Goal: Obtain resource: Download file/media

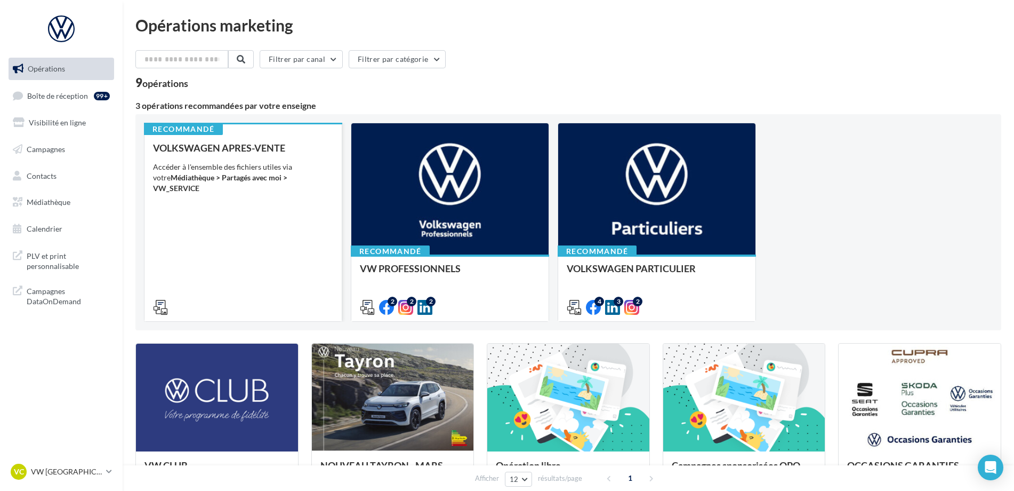
click at [237, 256] on div "VOLKSWAGEN APRES-VENTE Accéder à l'ensemble des fichiers utiles via votre Média…" at bounding box center [243, 226] width 180 height 169
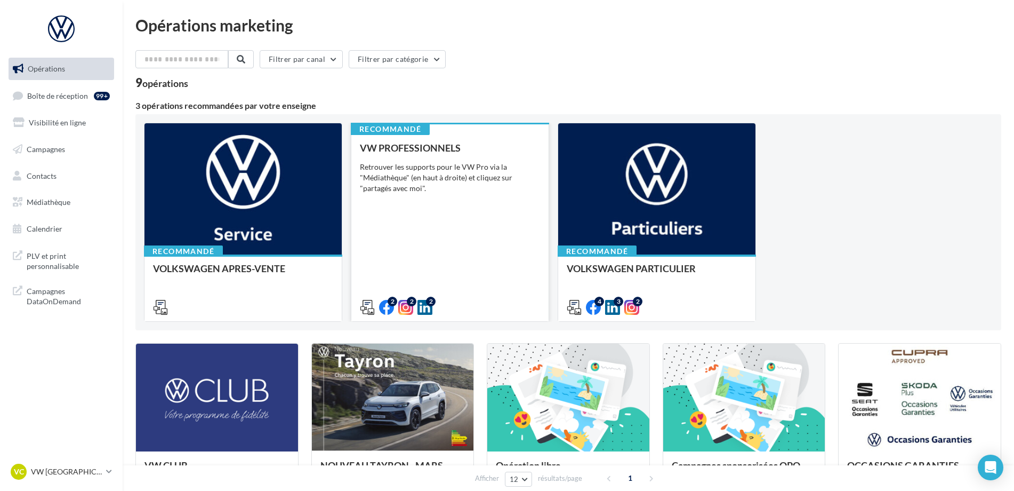
click at [452, 223] on div "VW PROFESSIONNELS Retrouver les supports pour le VW Pro via la "Médiathèque" (e…" at bounding box center [450, 226] width 180 height 169
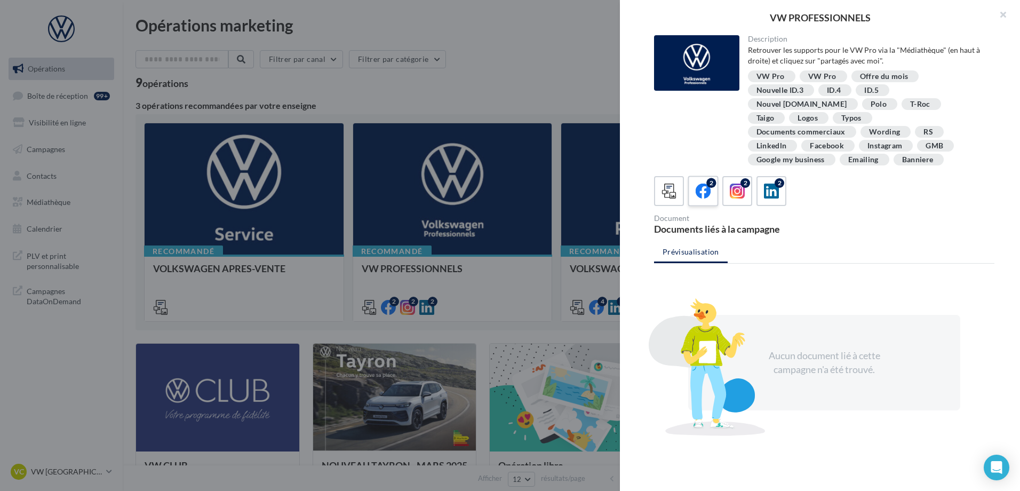
click at [712, 181] on div "2" at bounding box center [703, 191] width 20 height 20
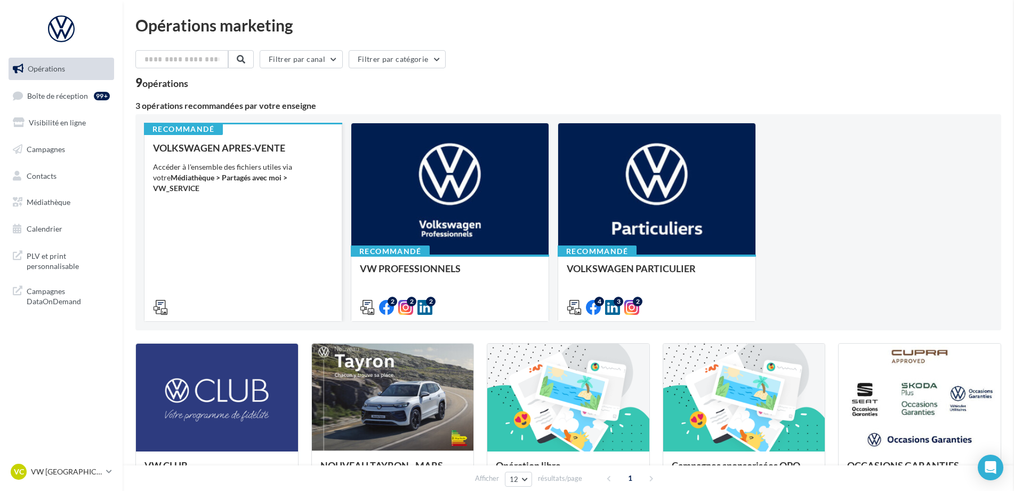
click at [206, 222] on div "VOLKSWAGEN APRES-VENTE Accéder à l'ensemble des fichiers utiles via votre Média…" at bounding box center [243, 226] width 180 height 169
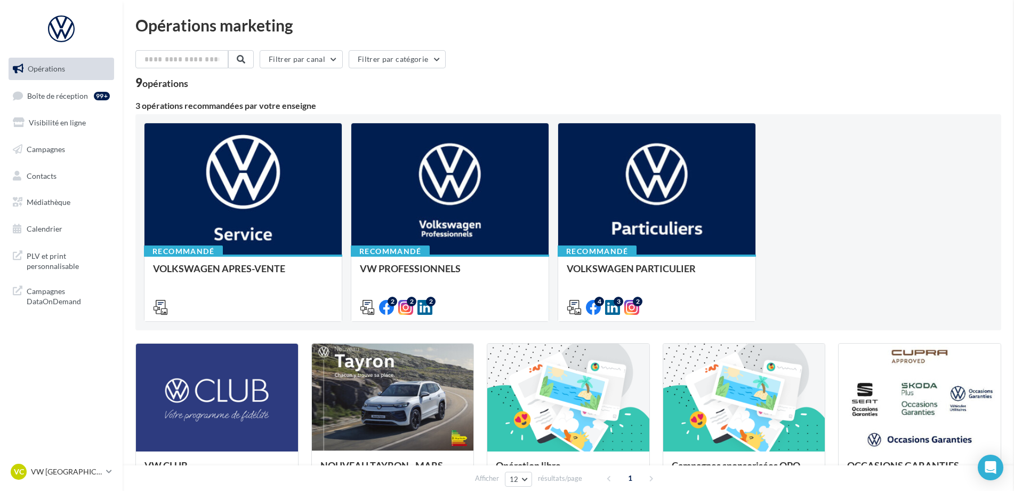
drag, startPoint x: 373, startPoint y: 205, endPoint x: 403, endPoint y: 196, distance: 31.6
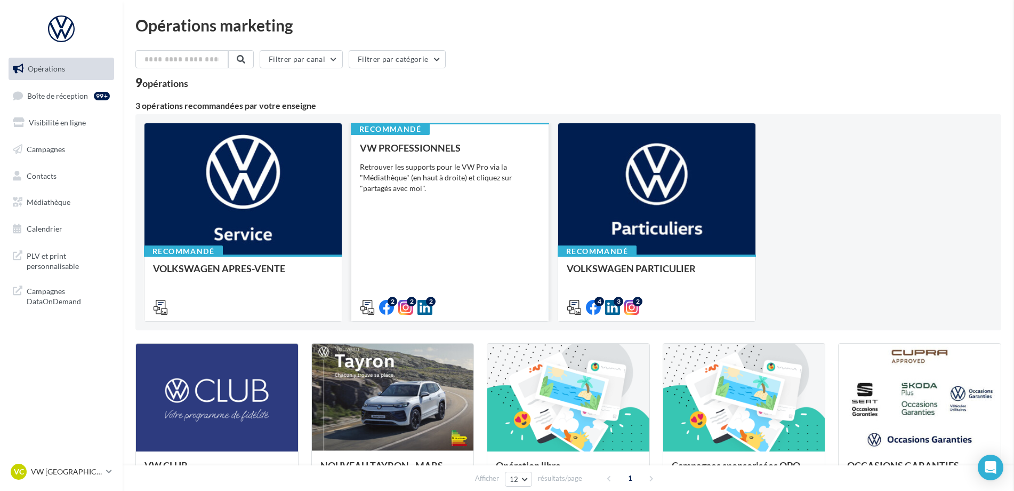
click at [424, 196] on div "Recommandé VW PROFESSIONNELS Retrouver les supports pour le VW Pro via la "Médi…" at bounding box center [450, 222] width 198 height 199
click at [351, 220] on div "Recommandé VW PROFESSIONNELS Retrouver les supports pour le VW Pro via la "Médi…" at bounding box center [450, 222] width 198 height 199
click at [390, 214] on div "VW PROFESSIONNELS Retrouver les supports pour le VW Pro via la "Médiathèque" (e…" at bounding box center [450, 226] width 180 height 169
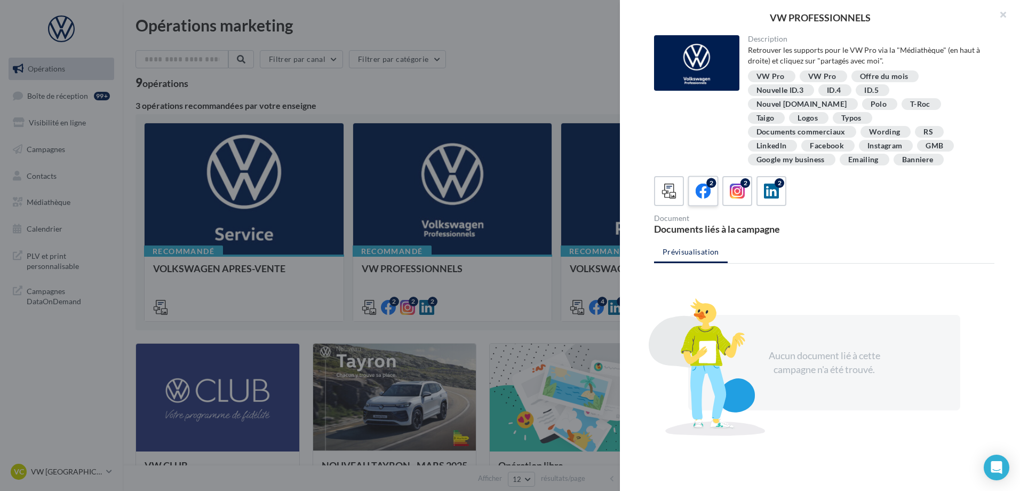
click at [693, 184] on div "2" at bounding box center [703, 191] width 20 height 20
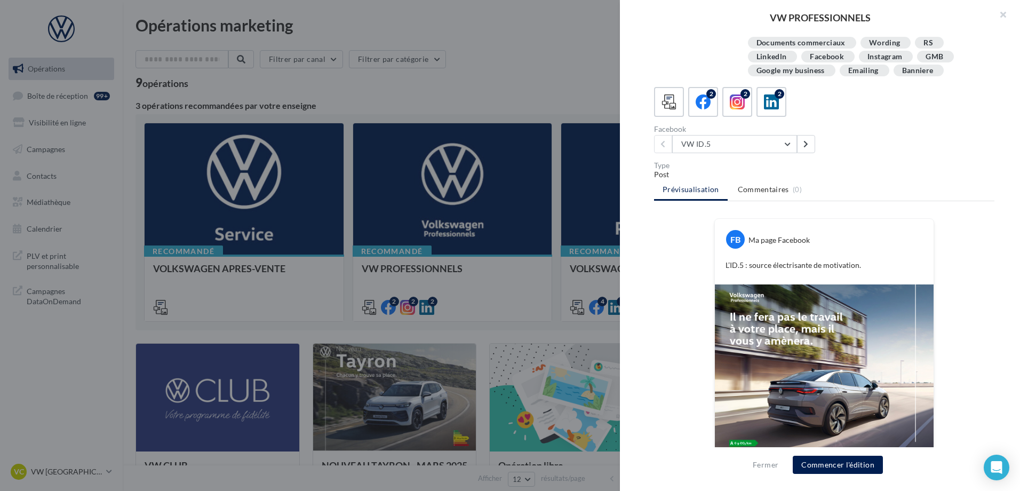
scroll to position [136, 0]
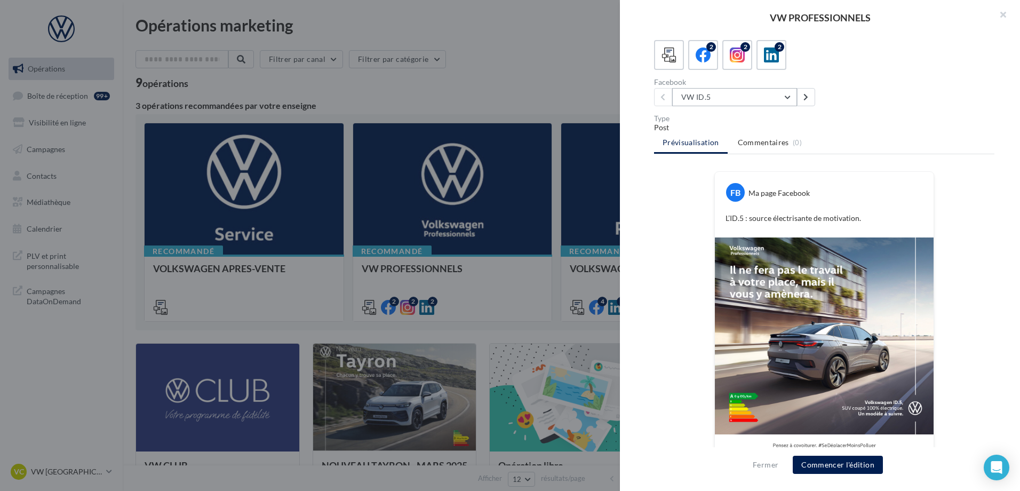
click at [749, 88] on button "VW ID.5" at bounding box center [734, 97] width 125 height 18
click at [733, 143] on button "T-Roc" at bounding box center [752, 152] width 160 height 28
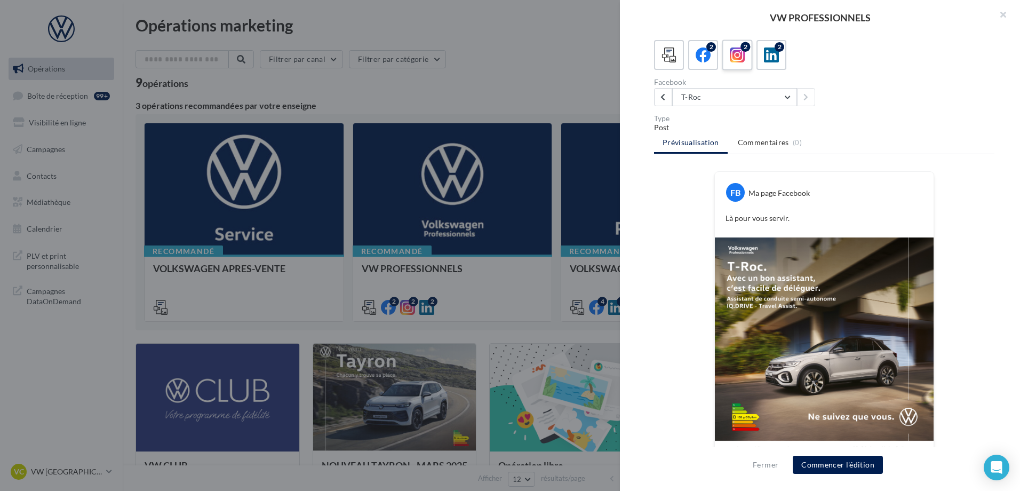
click at [738, 47] on icon at bounding box center [737, 54] width 15 height 15
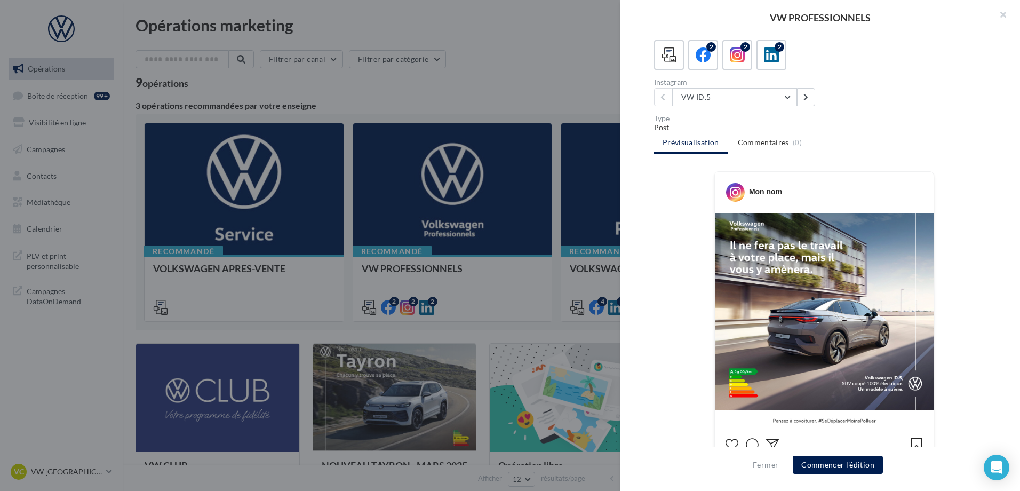
click at [771, 34] on div "VW PROFESSIONNELS" at bounding box center [820, 17] width 400 height 35
click at [772, 53] on label "2" at bounding box center [771, 54] width 30 height 30
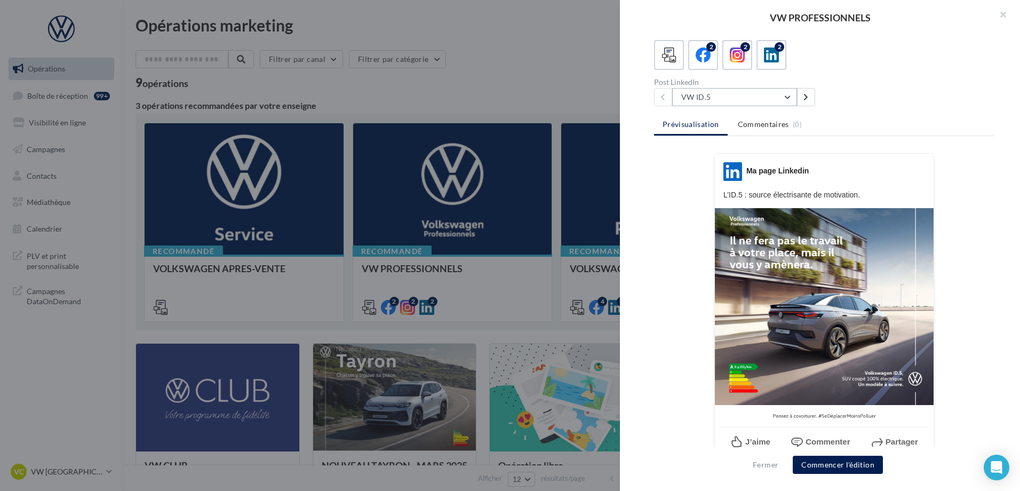
click at [764, 88] on button "VW ID.5" at bounding box center [734, 97] width 125 height 18
click at [961, 280] on div "LinkedIn Ma page Linkedin L’ID.5 : source électrisante de motivation. J’aime Co…" at bounding box center [824, 311] width 340 height 317
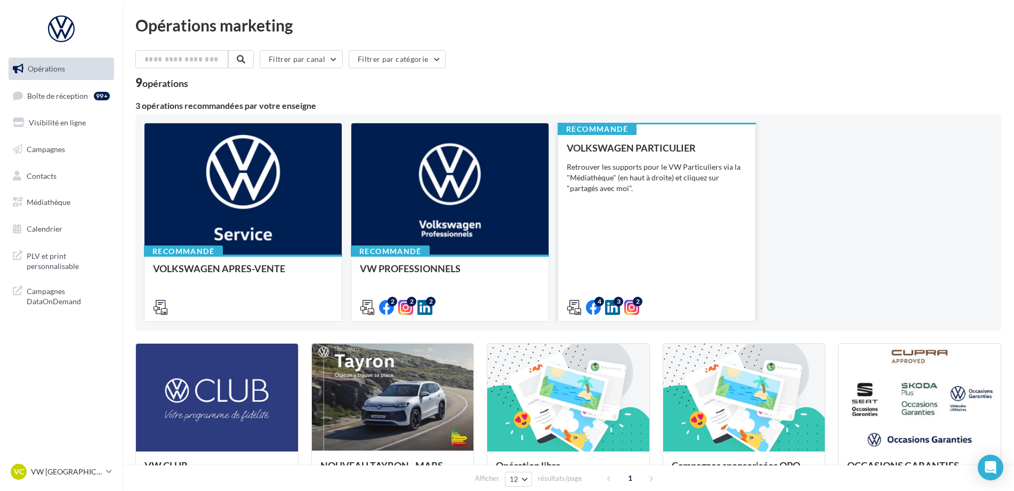
click at [600, 188] on div "Retrouver les supports pour le VW Particuliers via la "Médiathèque" (en haut à …" at bounding box center [657, 178] width 180 height 32
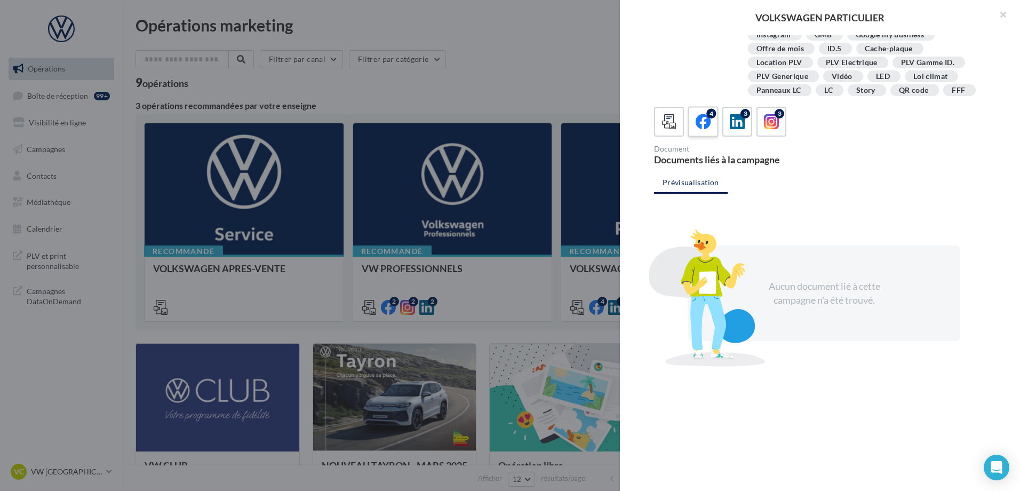
click at [714, 117] on div "4" at bounding box center [711, 114] width 10 height 10
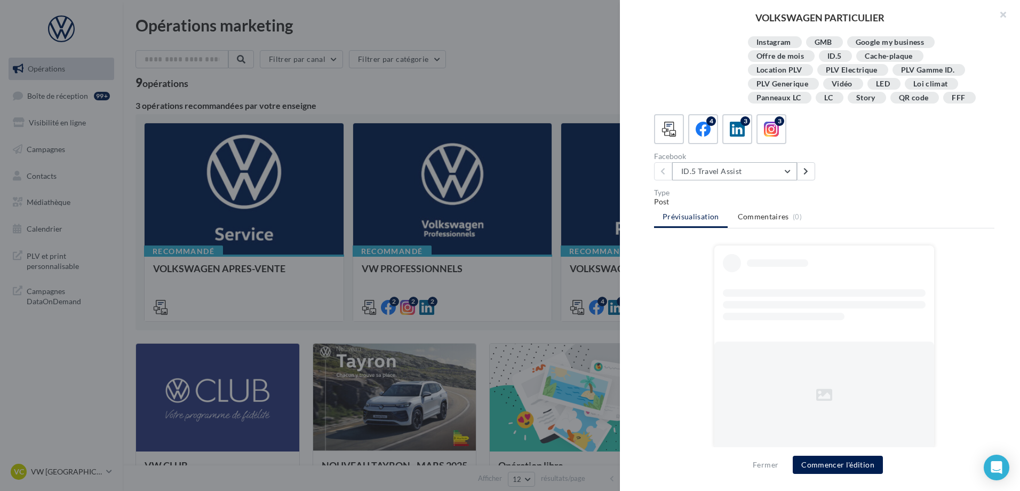
scroll to position [194, 0]
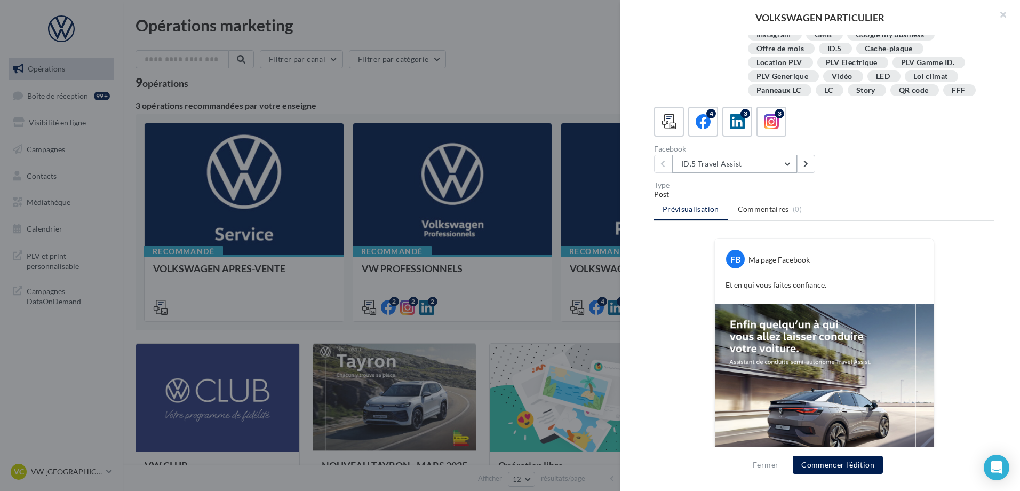
click at [758, 167] on button "ID.5 Travel Assist" at bounding box center [734, 164] width 125 height 18
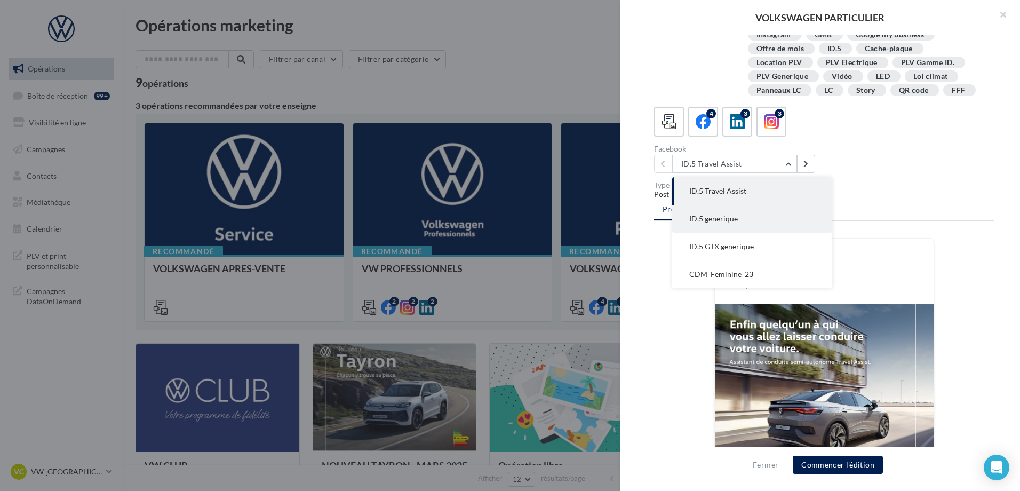
click at [716, 218] on span "ID.5 generique" at bounding box center [713, 218] width 49 height 9
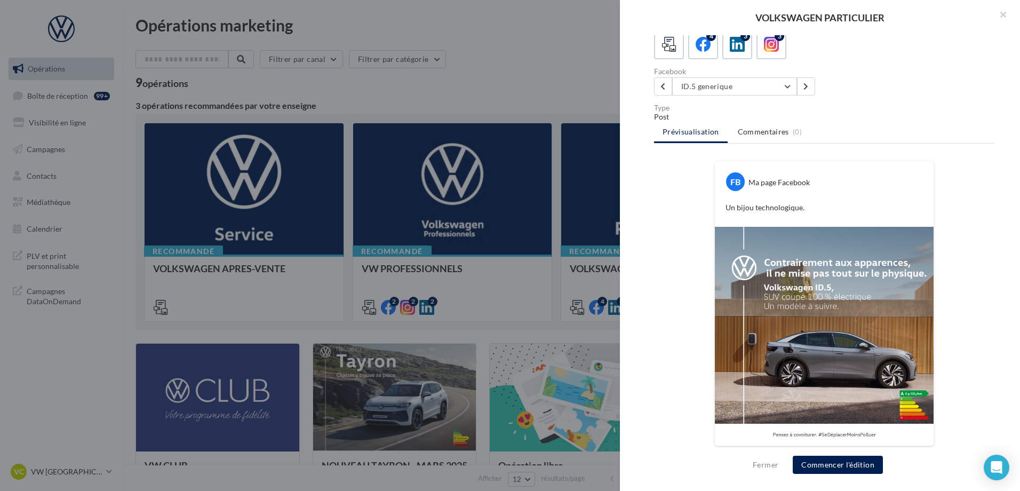
scroll to position [275, 0]
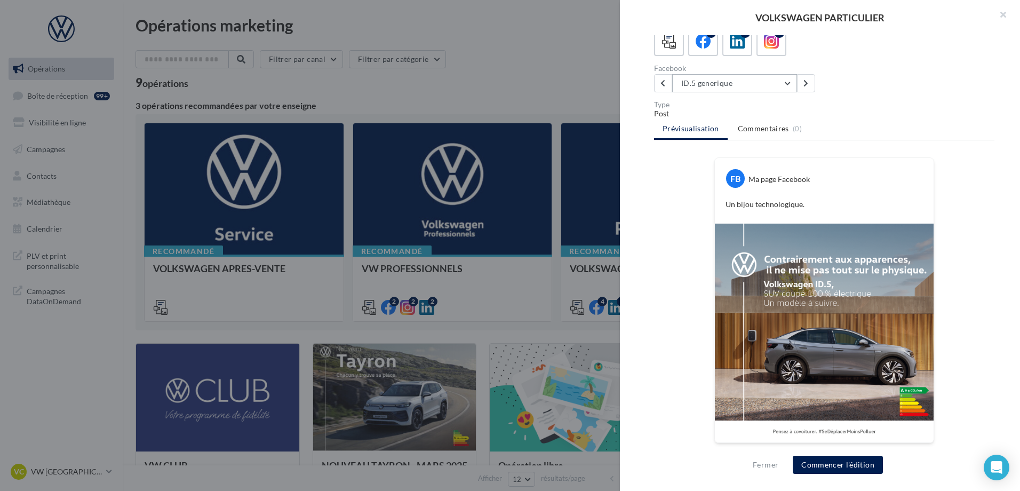
click at [744, 89] on button "ID.5 generique" at bounding box center [734, 83] width 125 height 18
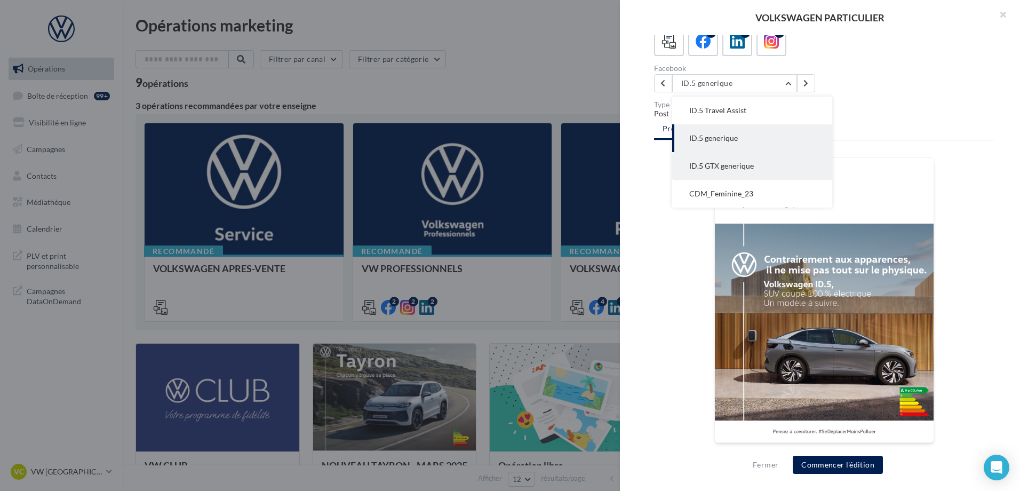
click at [738, 163] on span "ID.5 GTX generique" at bounding box center [721, 165] width 65 height 9
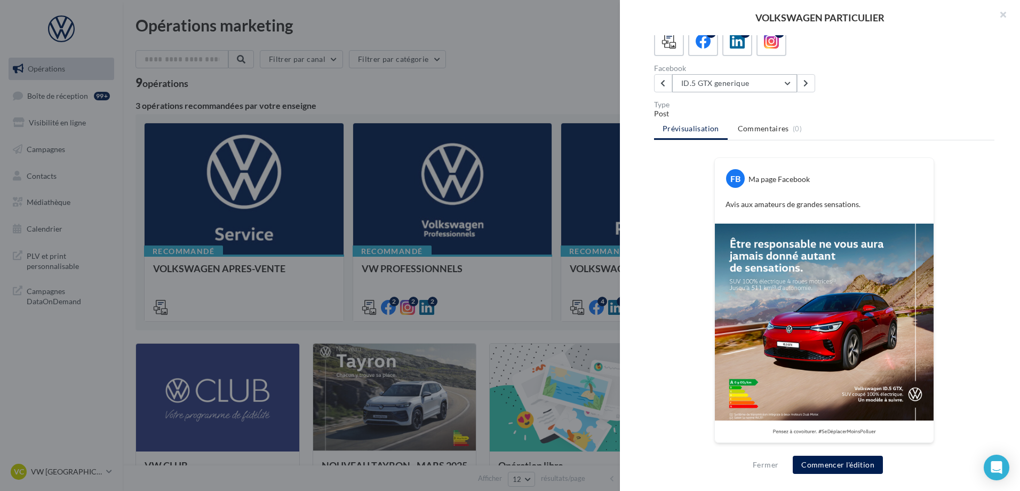
click at [705, 78] on button "ID.5 GTX generique" at bounding box center [734, 83] width 125 height 18
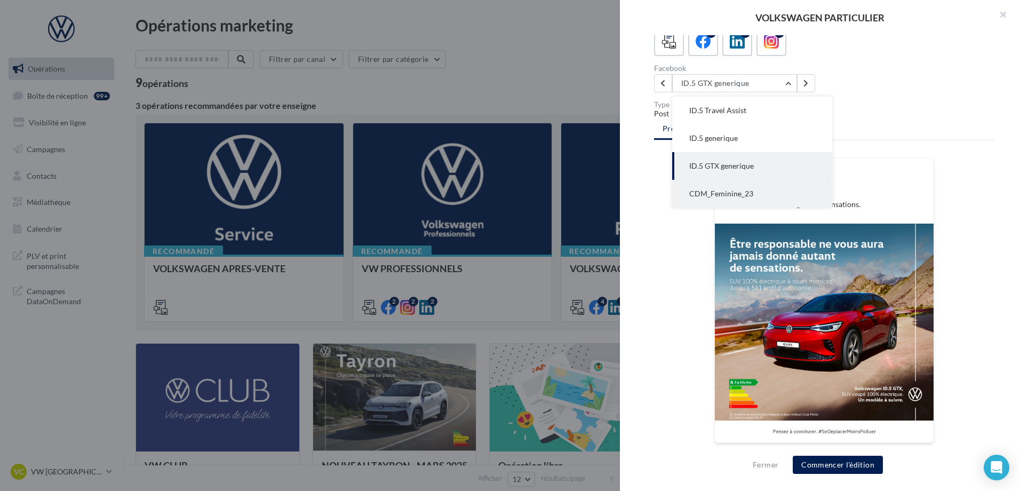
click at [725, 195] on span "CDM_Feminine_23" at bounding box center [721, 193] width 64 height 9
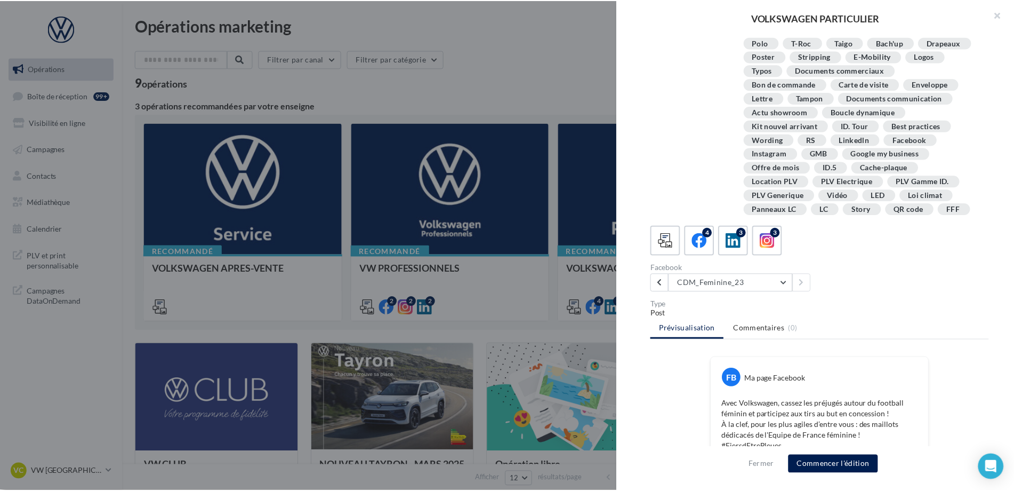
scroll to position [51, 0]
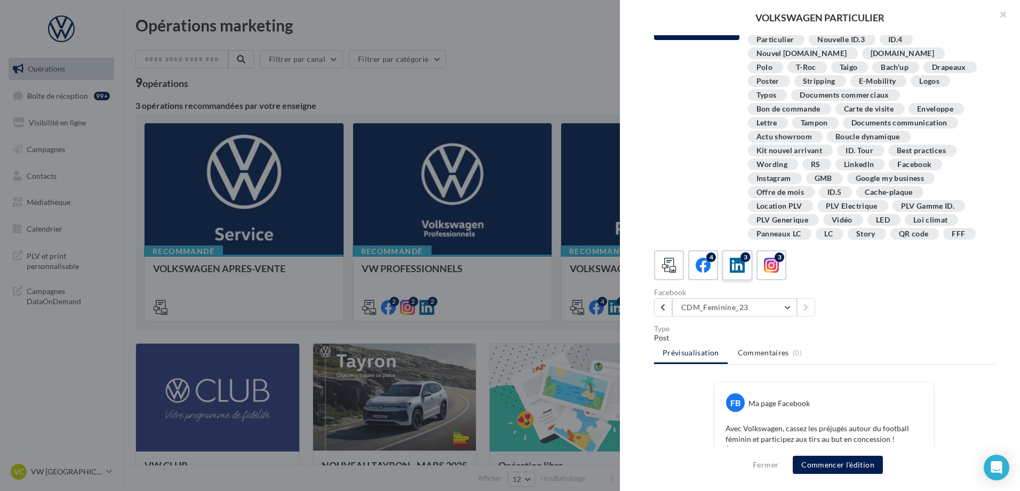
click at [738, 265] on icon at bounding box center [737, 265] width 15 height 15
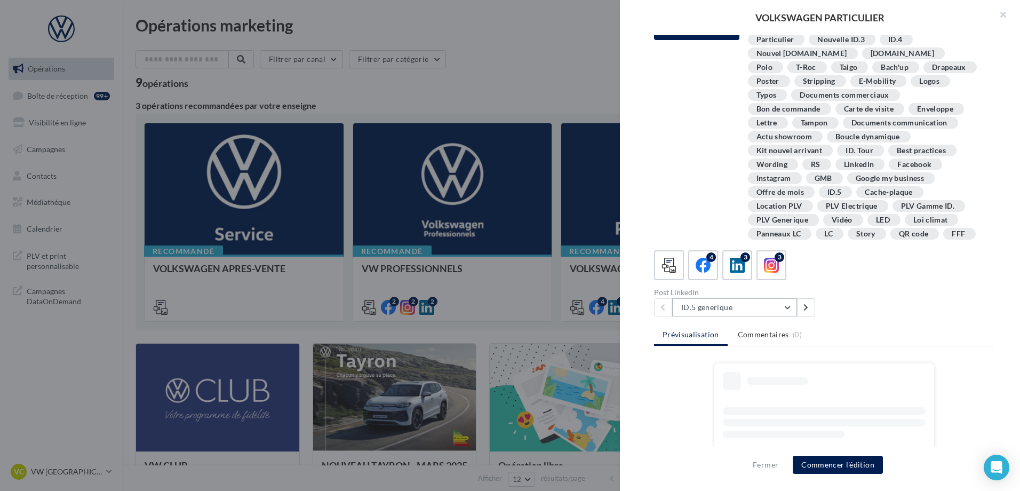
click at [773, 306] on button "ID.5 generique" at bounding box center [734, 307] width 125 height 18
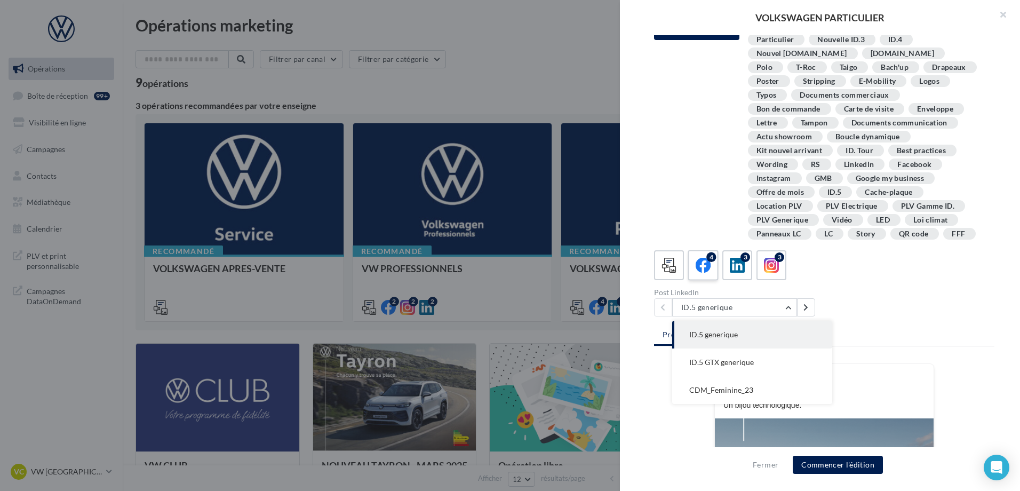
click at [709, 269] on icon at bounding box center [703, 265] width 15 height 15
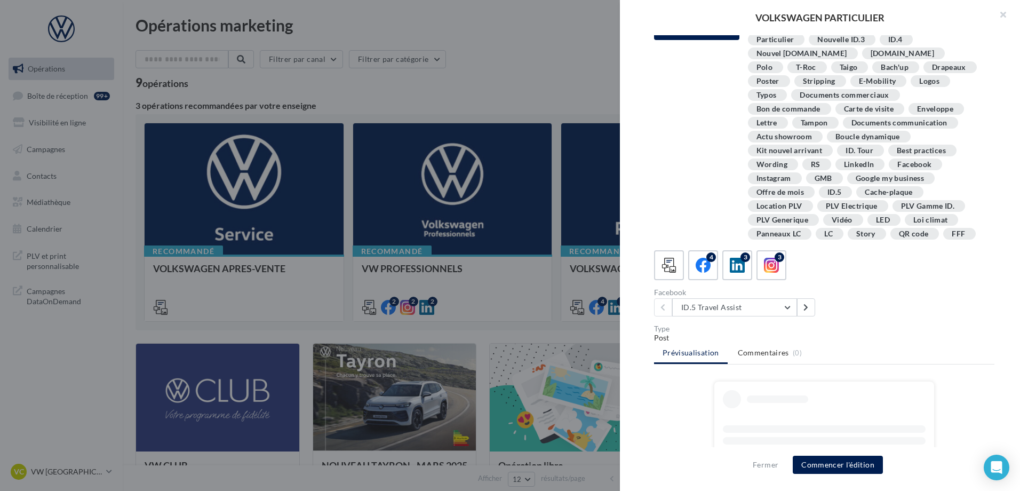
click at [844, 284] on div "4 3 3 Facebook ID.5 Travel Assist ID.5 Travel Assist ID.5 generique ID.5 GTX ge…" at bounding box center [824, 283] width 340 height 66
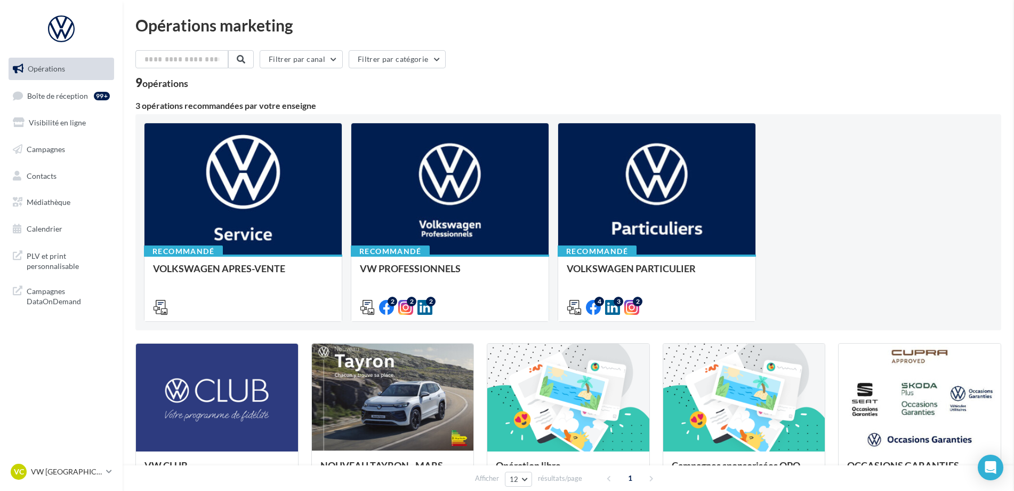
click at [55, 201] on span "Médiathèque" at bounding box center [49, 201] width 44 height 9
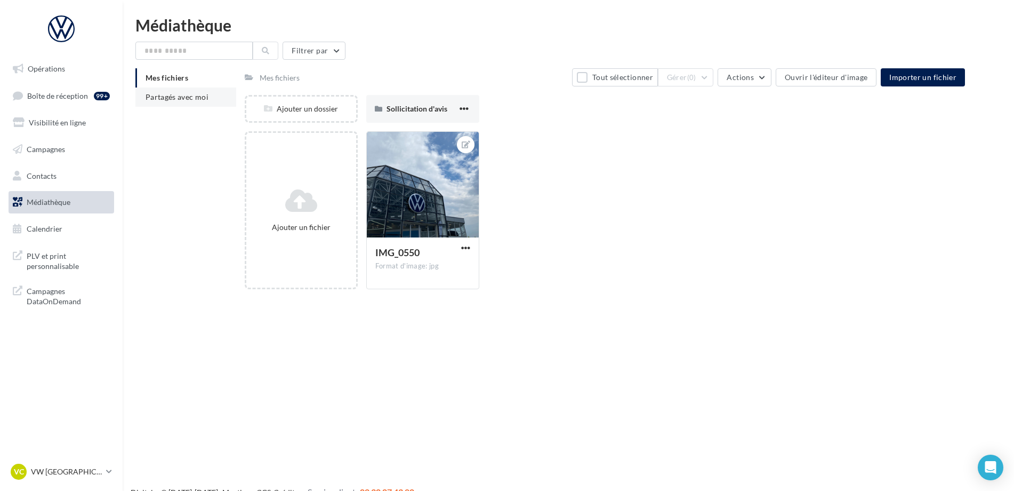
click at [197, 94] on span "Partagés avec moi" at bounding box center [177, 96] width 63 height 9
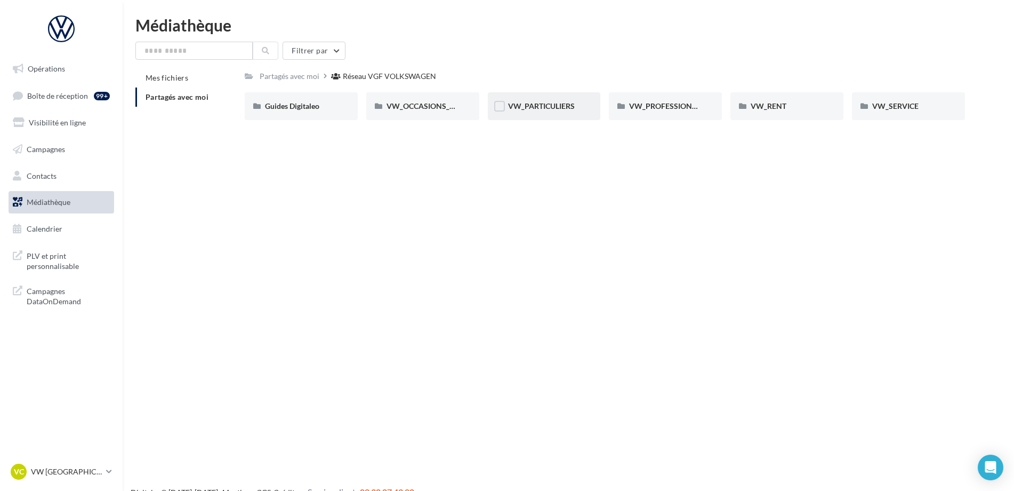
click at [551, 114] on div "VW_PARTICULIERS" at bounding box center [544, 106] width 113 height 28
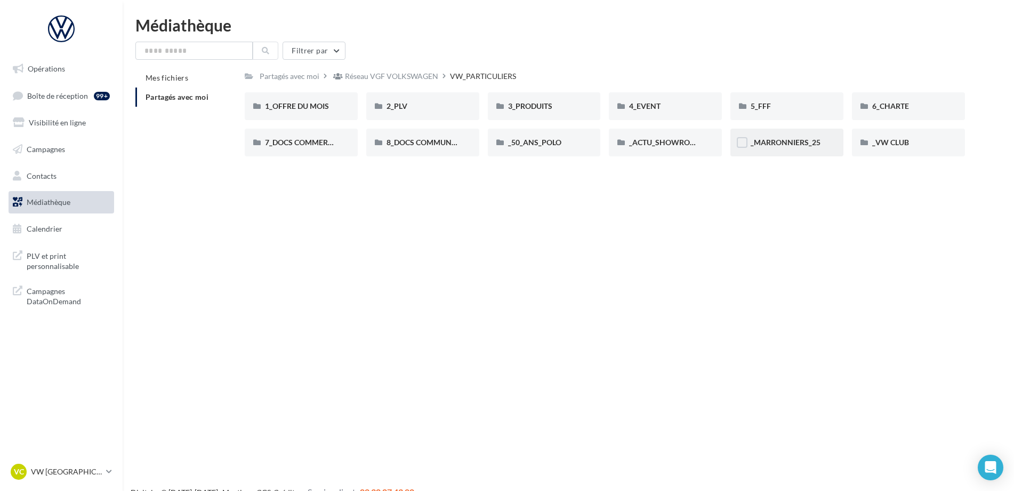
click at [763, 147] on span "_MARRONNIERS_25" at bounding box center [786, 142] width 70 height 9
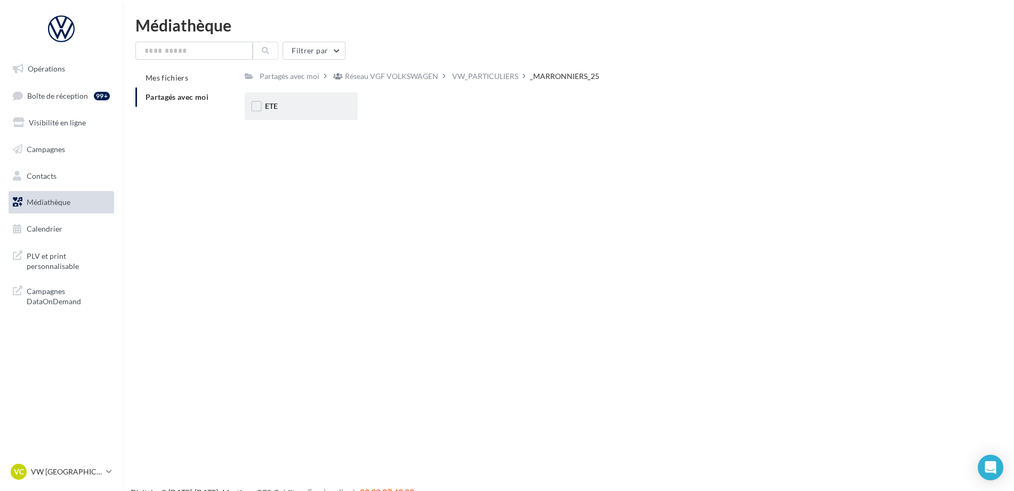
click at [293, 105] on div "ETE" at bounding box center [301, 106] width 73 height 11
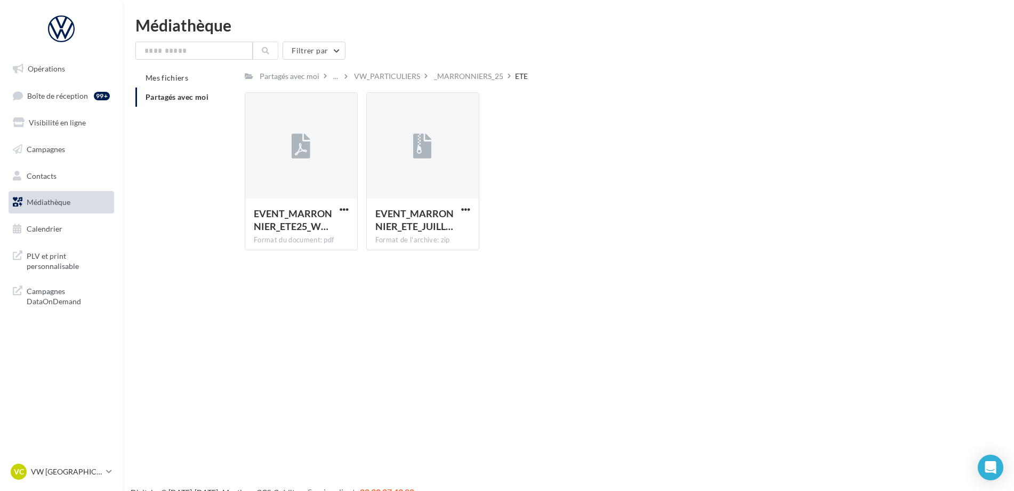
click at [452, 75] on div "_MARRONNIERS_25" at bounding box center [468, 76] width 69 height 11
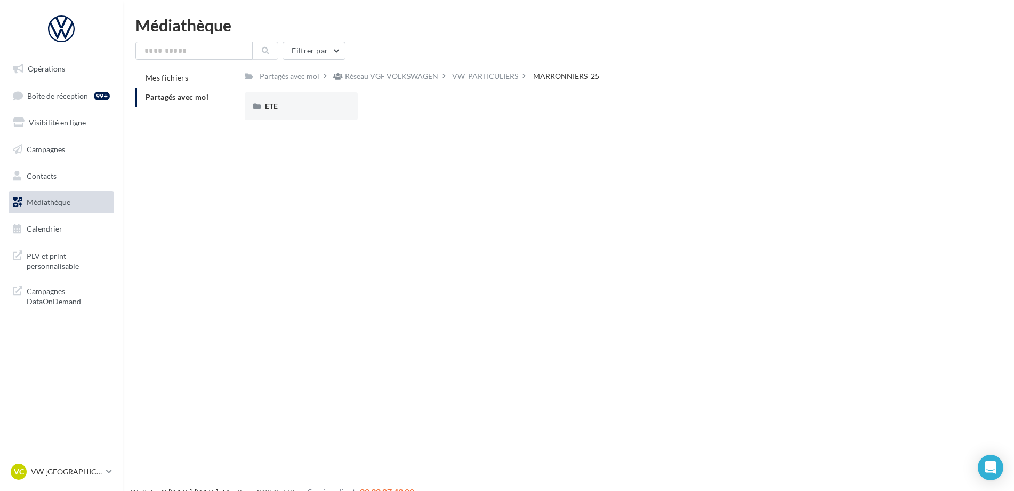
click at [452, 75] on div "VW_PARTICULIERS" at bounding box center [485, 76] width 66 height 11
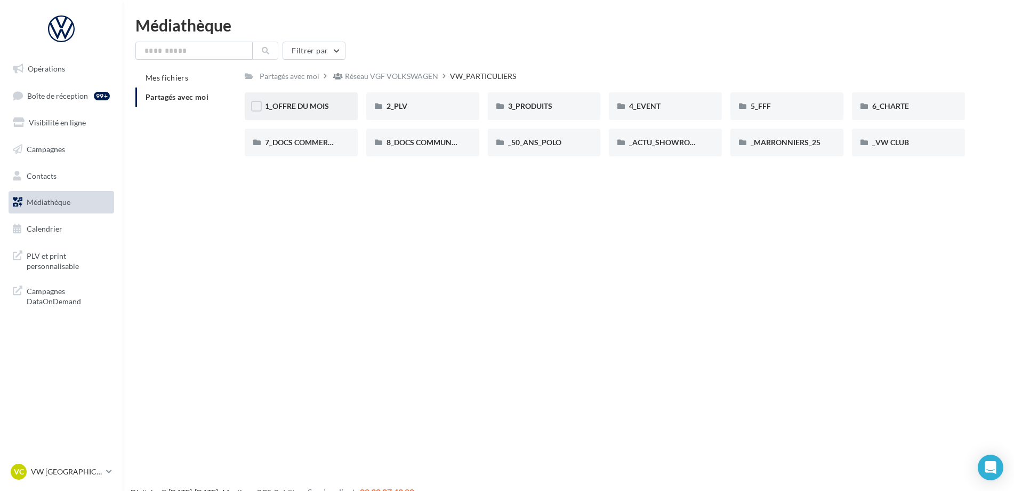
click at [318, 111] on div "1_OFFRE DU MOIS" at bounding box center [301, 106] width 73 height 11
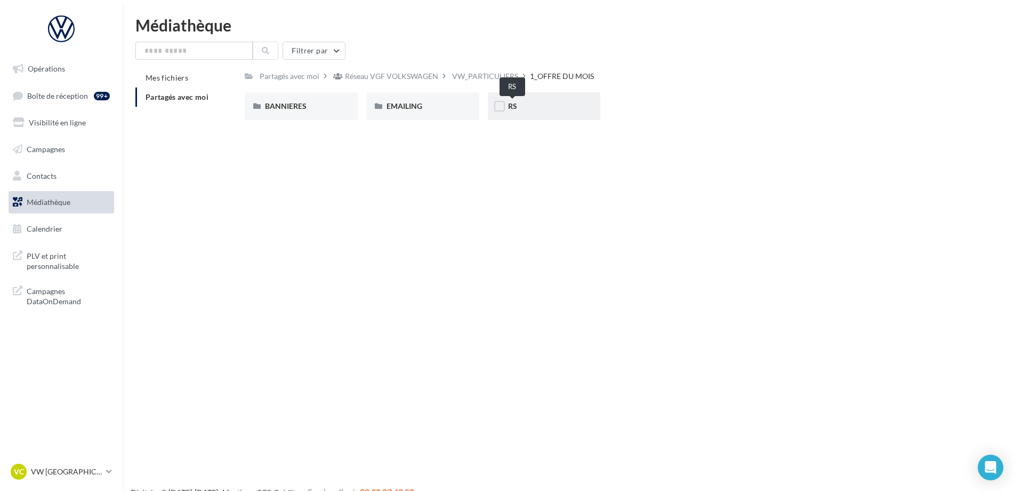
click at [513, 102] on span "RS" at bounding box center [512, 105] width 9 height 9
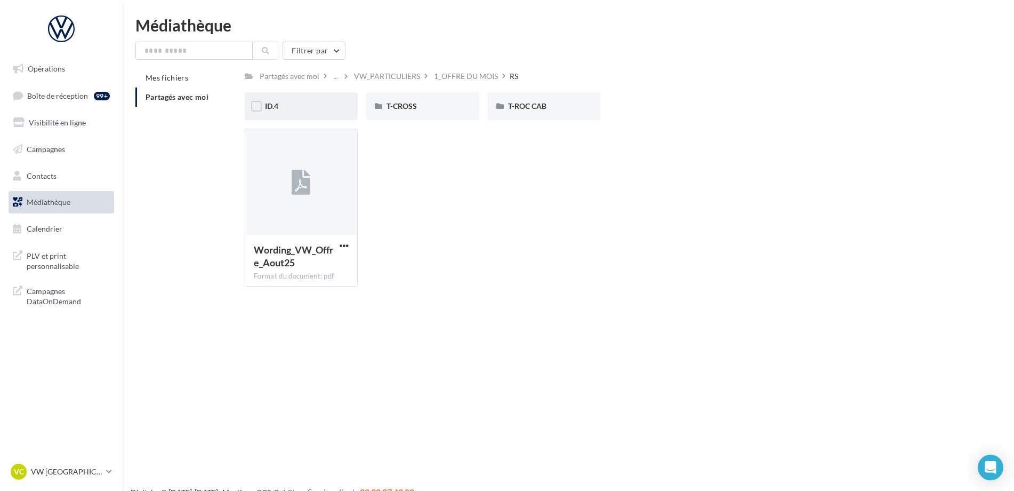
click at [307, 113] on div "ID.4" at bounding box center [301, 106] width 113 height 28
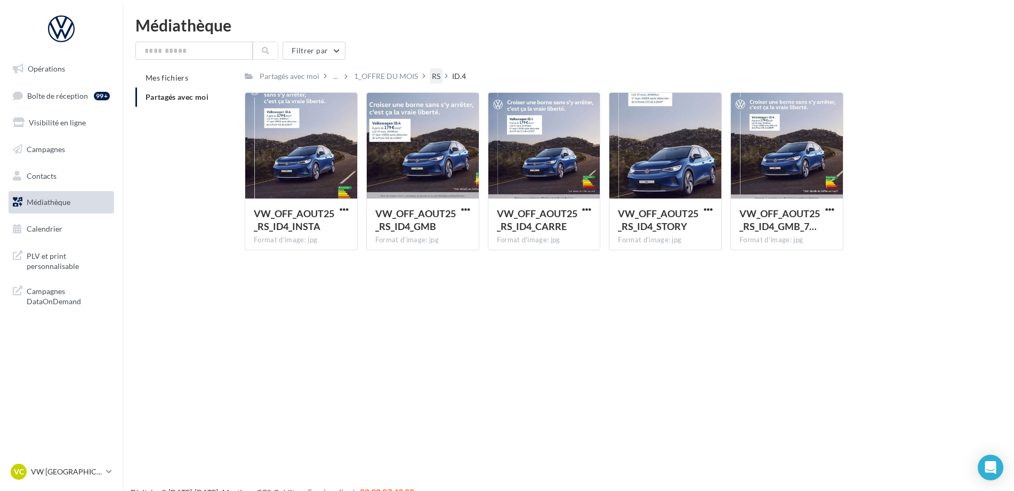
click at [432, 75] on div "RS" at bounding box center [436, 76] width 9 height 11
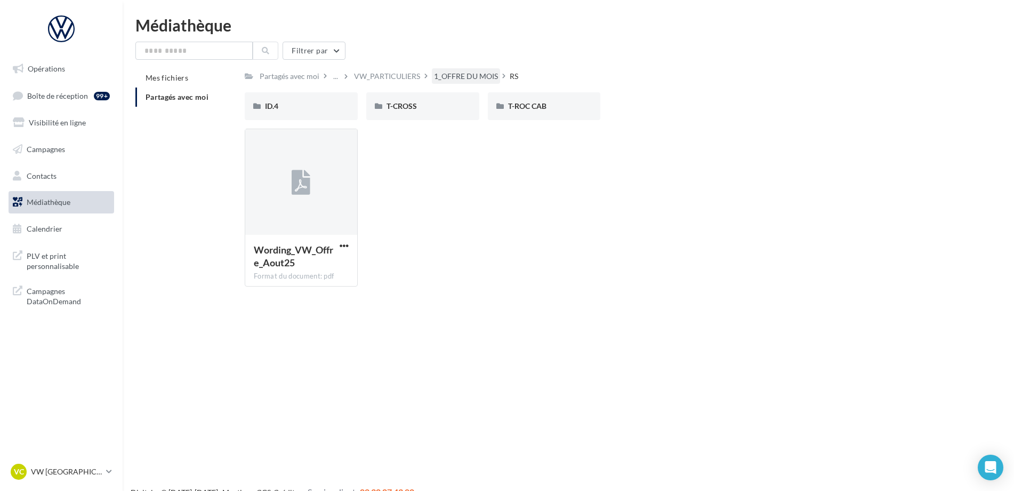
click at [468, 75] on div "1_OFFRE DU MOIS" at bounding box center [466, 76] width 64 height 11
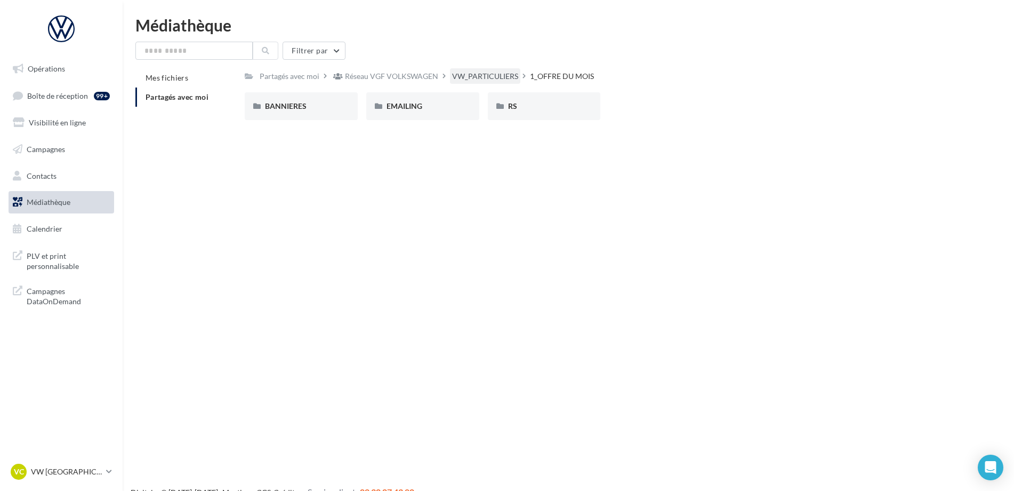
click at [468, 75] on div "VW_PARTICULIERS" at bounding box center [485, 76] width 66 height 11
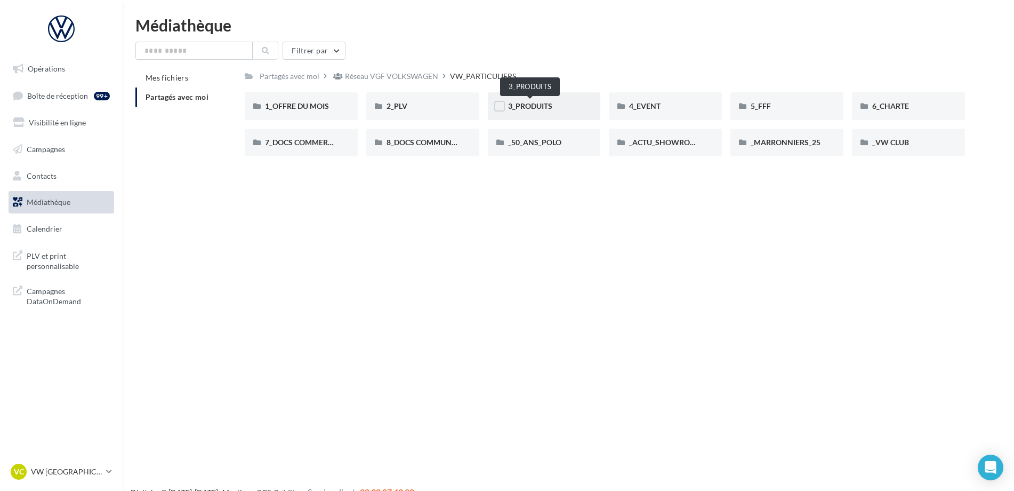
click at [550, 105] on span "3_PRODUITS" at bounding box center [530, 105] width 44 height 9
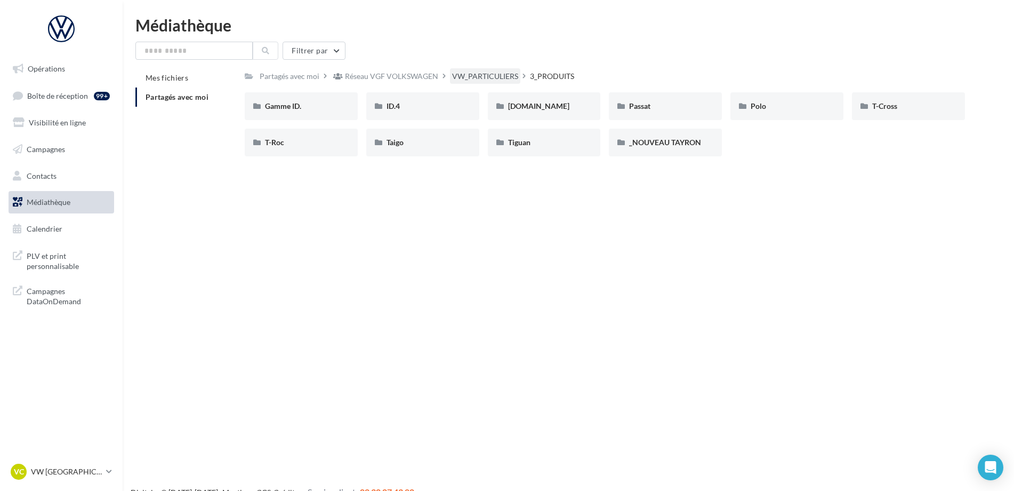
click at [466, 69] on div "VW_PARTICULIERS" at bounding box center [485, 75] width 70 height 15
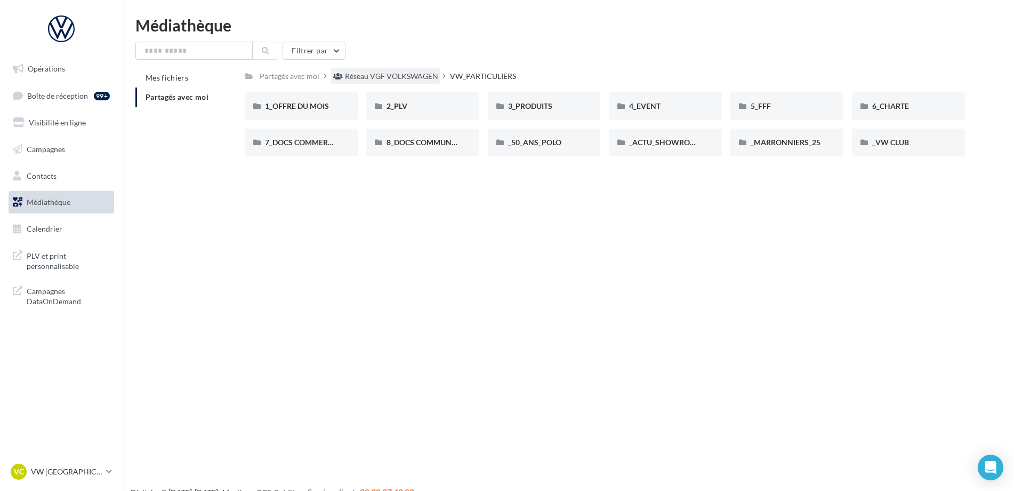
click at [412, 74] on div "Réseau VGF VOLKSWAGEN" at bounding box center [391, 76] width 93 height 11
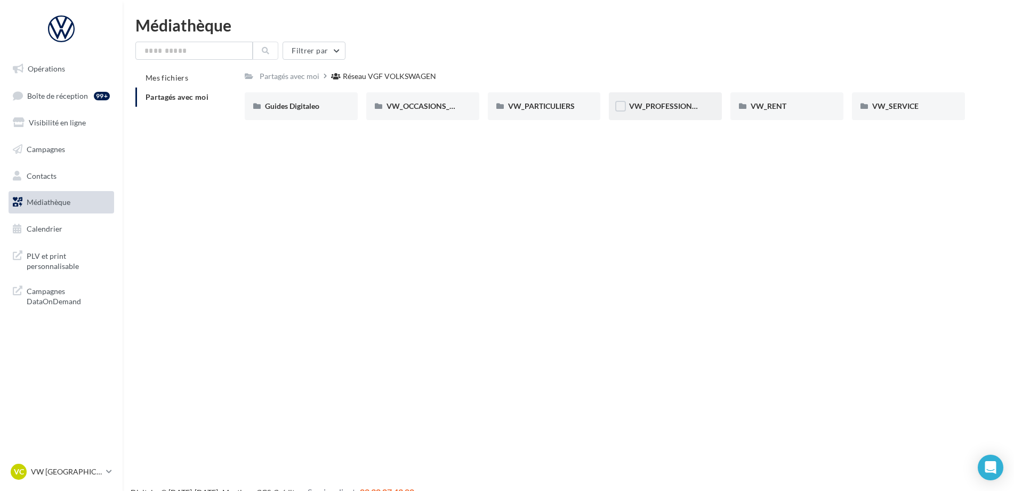
click at [670, 111] on div "VW_PROFESSIONNELS" at bounding box center [665, 106] width 73 height 11
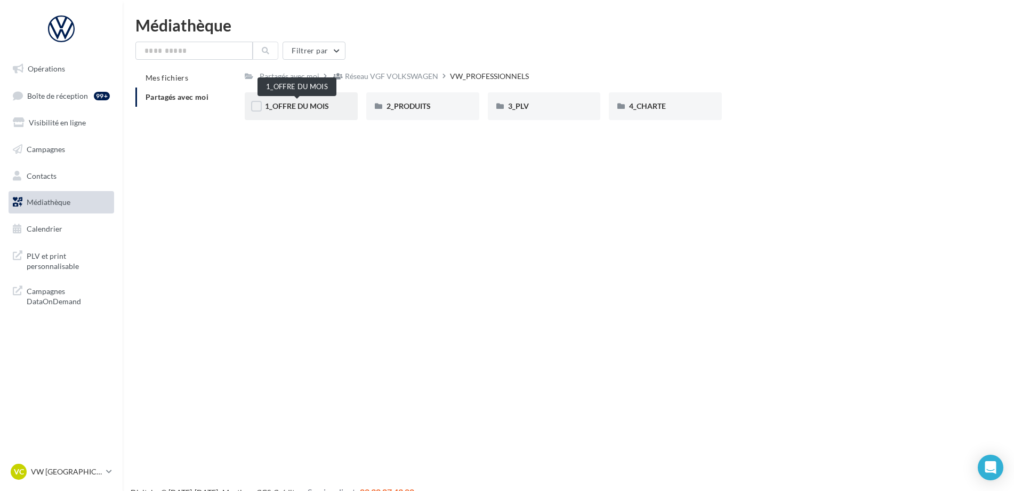
click at [320, 106] on span "1_OFFRE DU MOIS" at bounding box center [297, 105] width 64 height 9
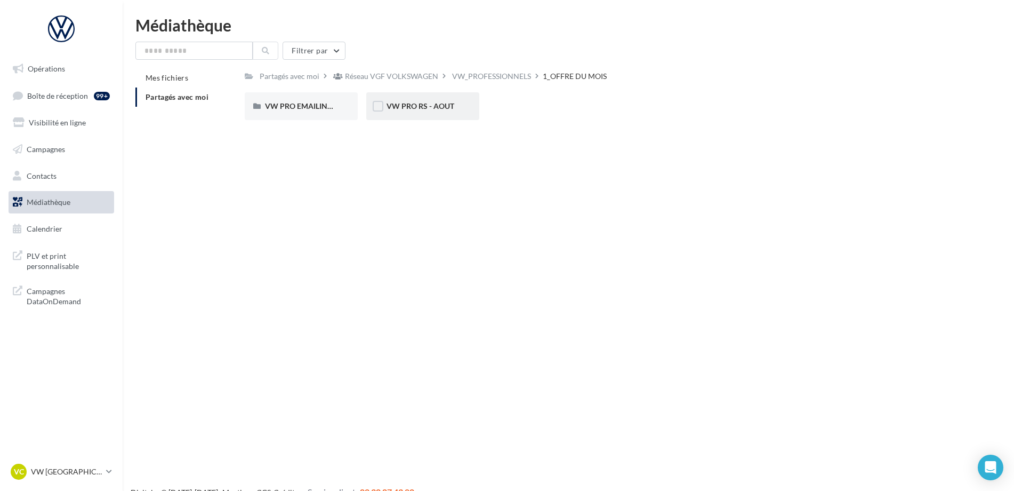
click at [451, 111] on div "VW PRO RS - AOUT" at bounding box center [423, 106] width 73 height 11
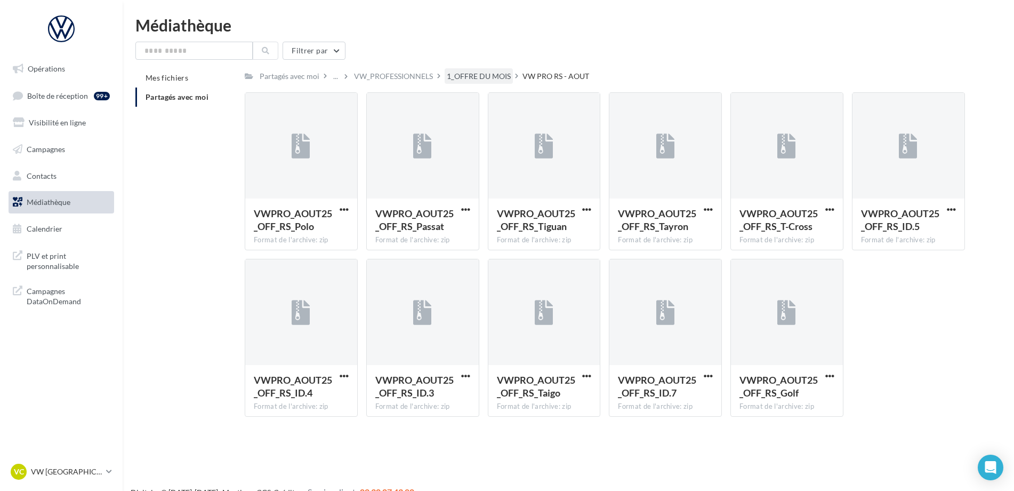
click at [490, 70] on div "1_OFFRE DU MOIS" at bounding box center [479, 75] width 68 height 15
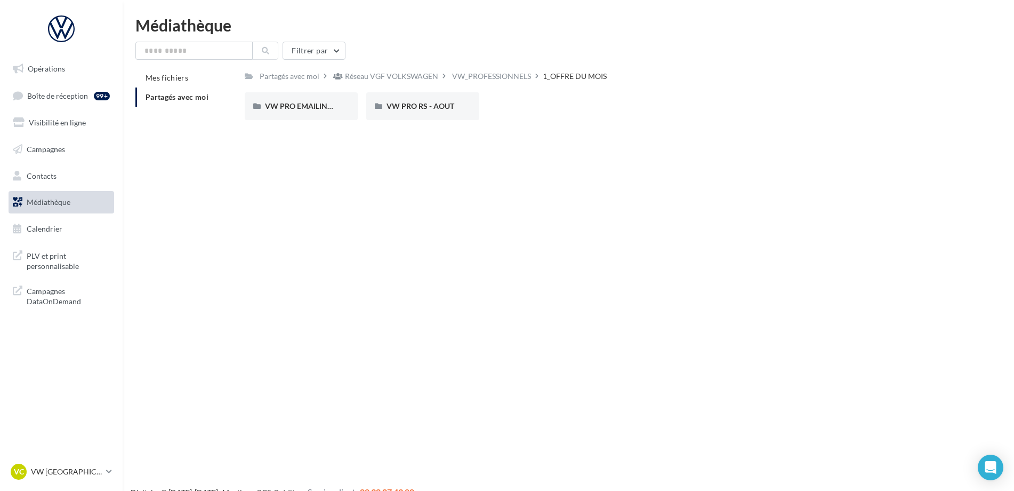
click at [490, 70] on div "VW_PROFESSIONNELS" at bounding box center [491, 75] width 83 height 15
click at [418, 114] on div "2_PRODUITS" at bounding box center [422, 106] width 113 height 28
click at [418, 114] on div "RS" at bounding box center [422, 106] width 113 height 28
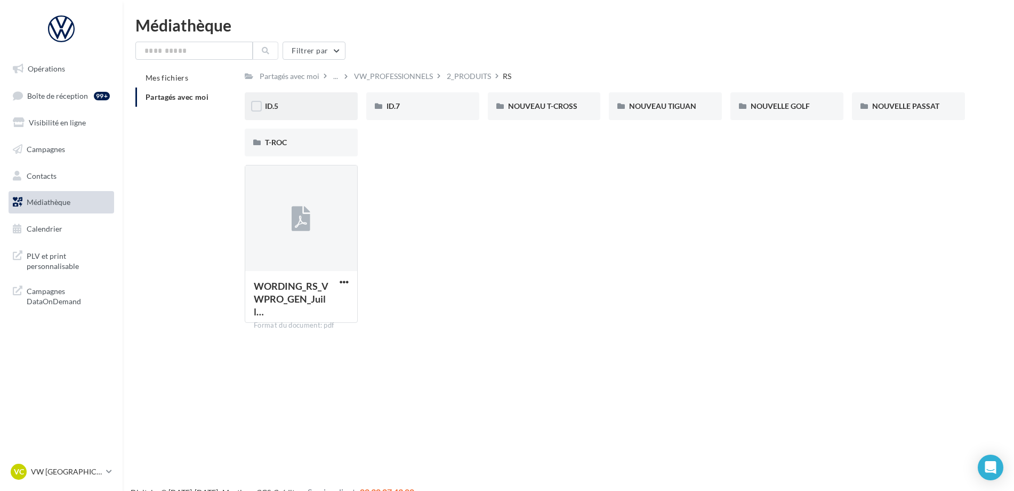
click at [295, 107] on div "ID.5" at bounding box center [301, 106] width 73 height 11
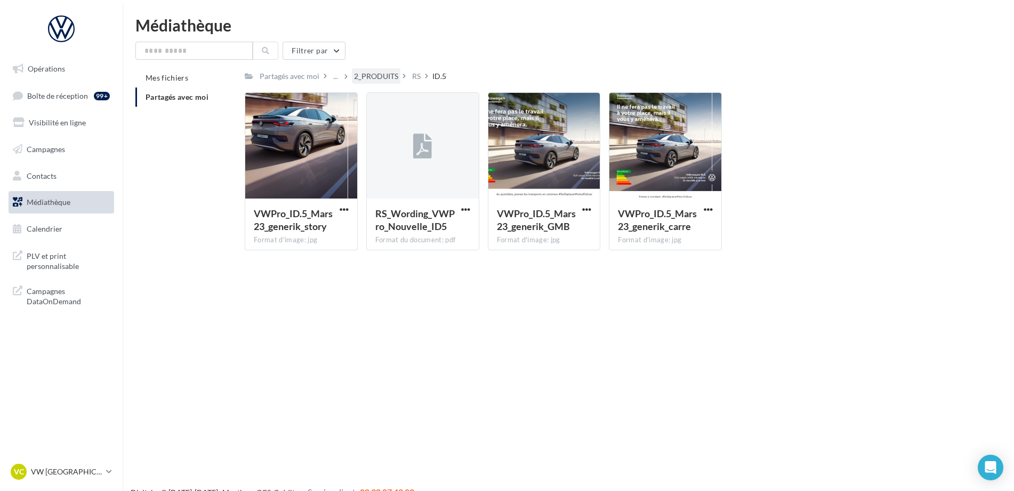
click at [375, 71] on div "2_PRODUITS" at bounding box center [376, 76] width 44 height 11
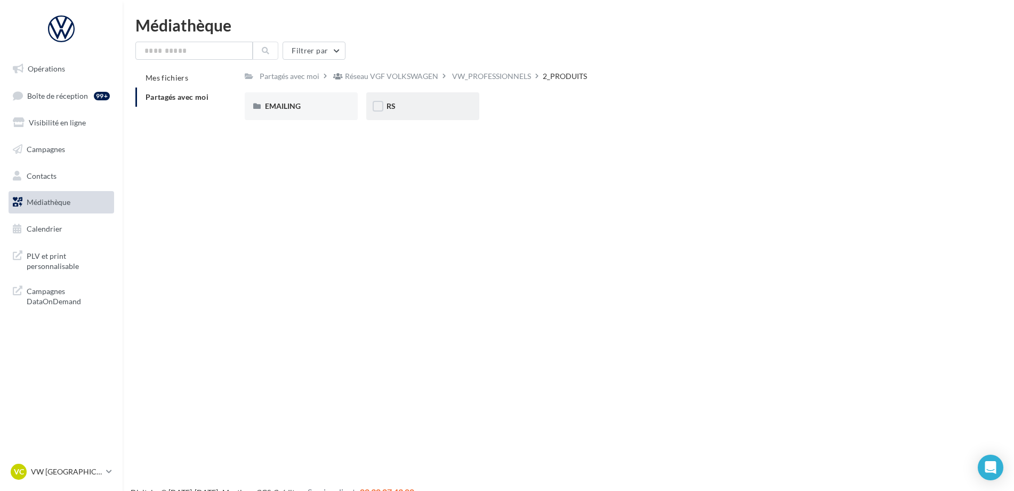
click at [456, 107] on div "RS" at bounding box center [423, 106] width 73 height 11
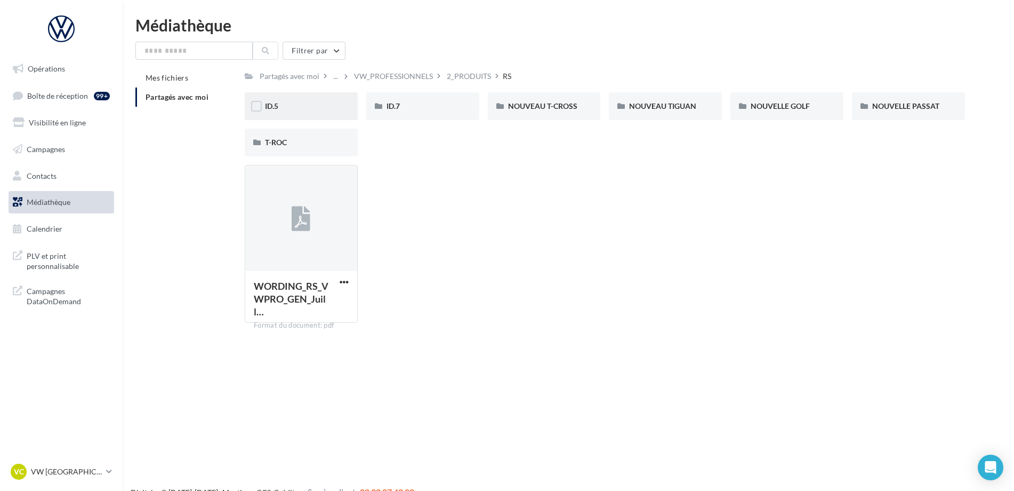
click at [346, 103] on div "ID.5" at bounding box center [301, 106] width 113 height 28
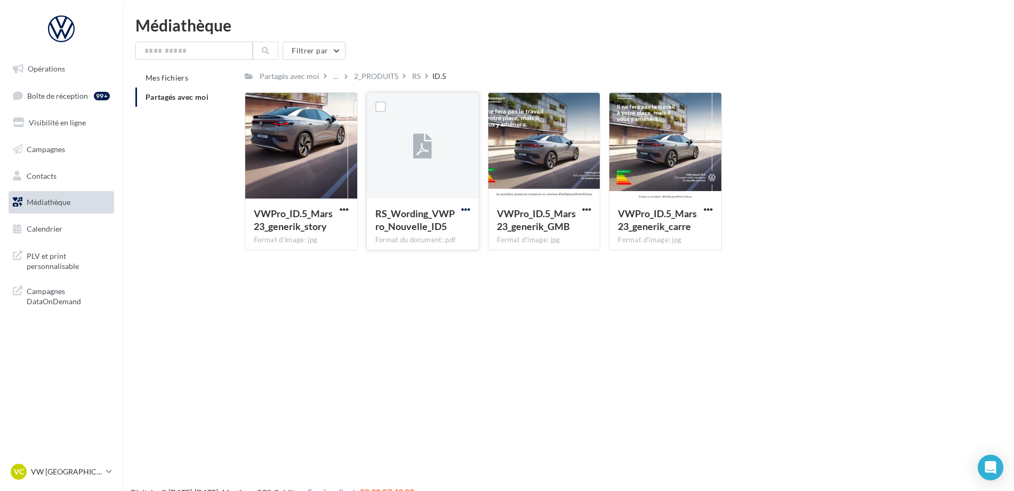
click at [461, 205] on div at bounding box center [465, 210] width 13 height 11
click at [462, 206] on span "button" at bounding box center [465, 209] width 9 height 9
click at [446, 228] on button "Télécharger" at bounding box center [419, 231] width 107 height 28
click at [351, 210] on div "VWPro_ID.5_Mars23_generik_story Format d'image: jpg" at bounding box center [301, 223] width 112 height 50
click at [338, 211] on button "button" at bounding box center [344, 210] width 13 height 11
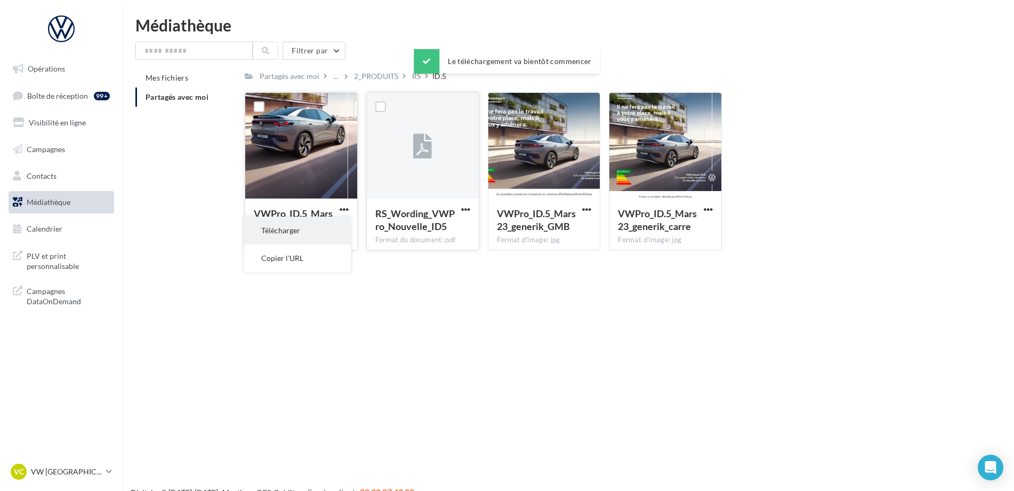
click at [317, 225] on button "Télécharger" at bounding box center [297, 231] width 107 height 28
click at [710, 208] on span "button" at bounding box center [708, 209] width 9 height 9
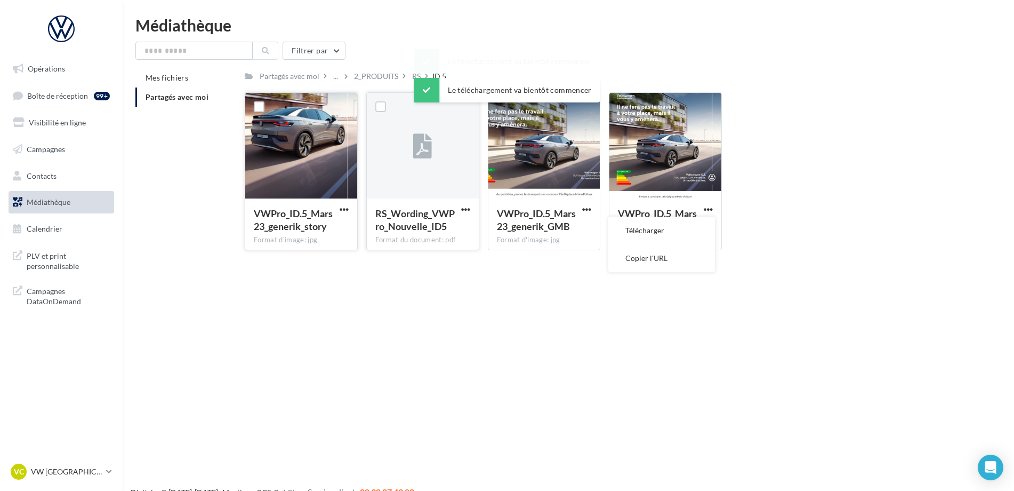
drag, startPoint x: 678, startPoint y: 230, endPoint x: 798, endPoint y: 167, distance: 135.8
click at [678, 230] on button "Télécharger" at bounding box center [662, 231] width 107 height 28
click at [410, 74] on div "RS" at bounding box center [416, 75] width 13 height 15
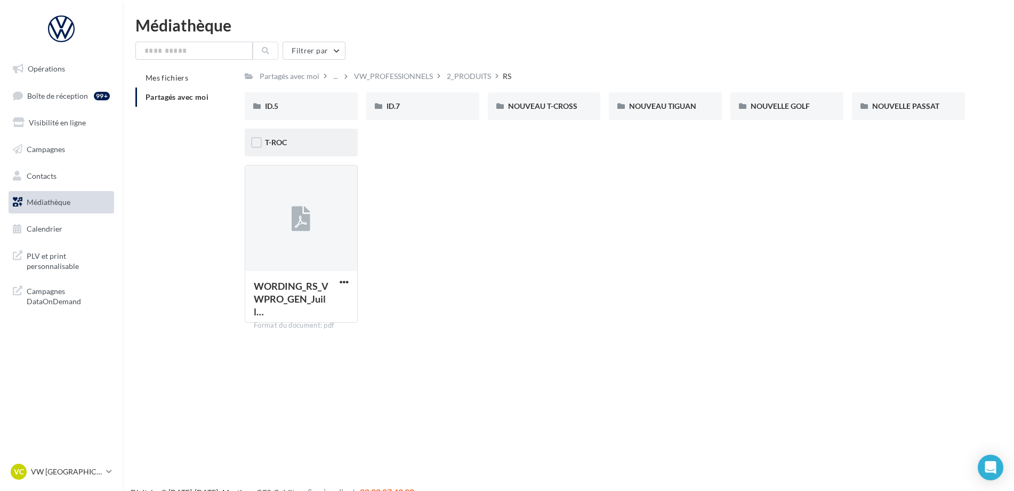
click at [314, 138] on div "T-ROC" at bounding box center [301, 142] width 73 height 11
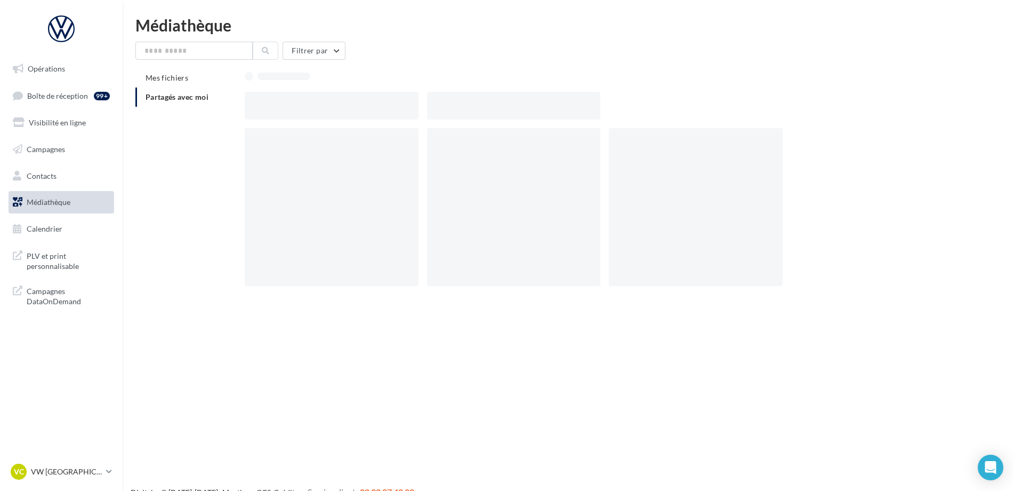
click at [314, 138] on div at bounding box center [332, 207] width 174 height 158
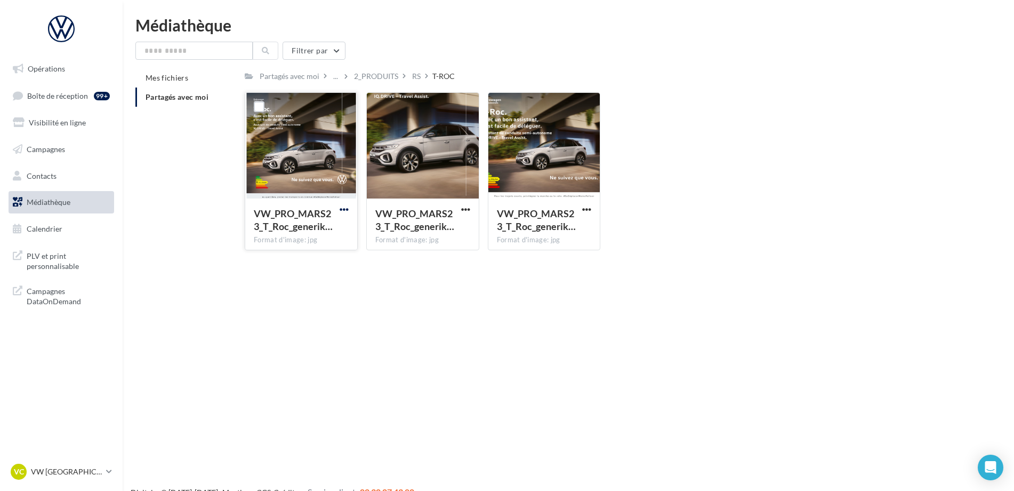
click at [342, 209] on span "button" at bounding box center [344, 209] width 9 height 9
click at [332, 234] on button "Télécharger" at bounding box center [297, 231] width 107 height 28
click at [465, 210] on span "button" at bounding box center [465, 209] width 9 height 9
click at [459, 230] on button "Télécharger" at bounding box center [419, 231] width 107 height 28
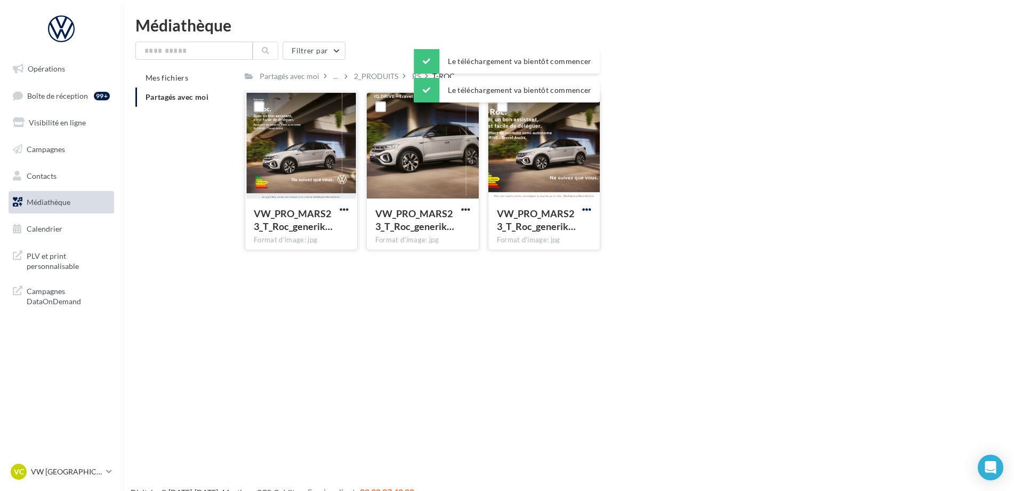
click at [590, 210] on span "button" at bounding box center [586, 209] width 9 height 9
click at [561, 235] on button "Télécharger" at bounding box center [540, 231] width 107 height 28
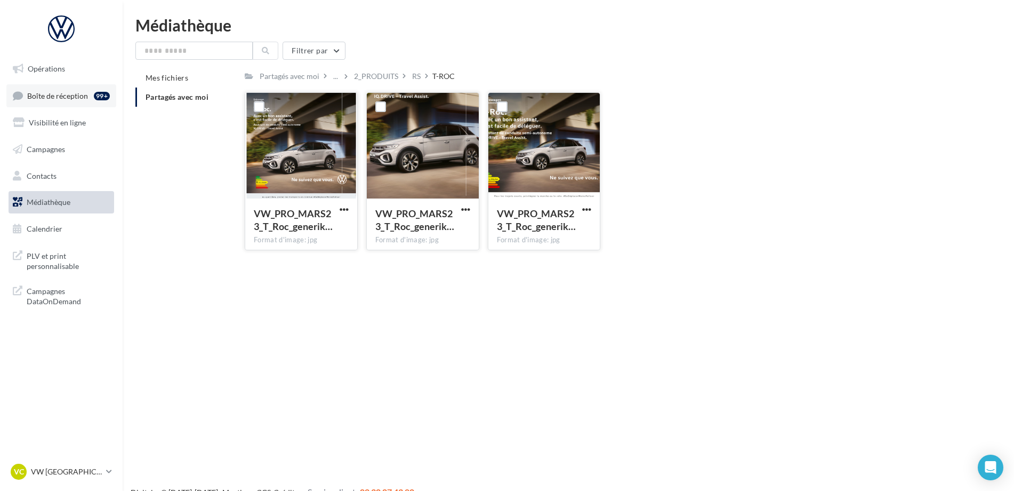
click at [49, 86] on link "Boîte de réception 99+" at bounding box center [61, 95] width 110 height 23
click at [51, 61] on link "Opérations" at bounding box center [61, 69] width 110 height 22
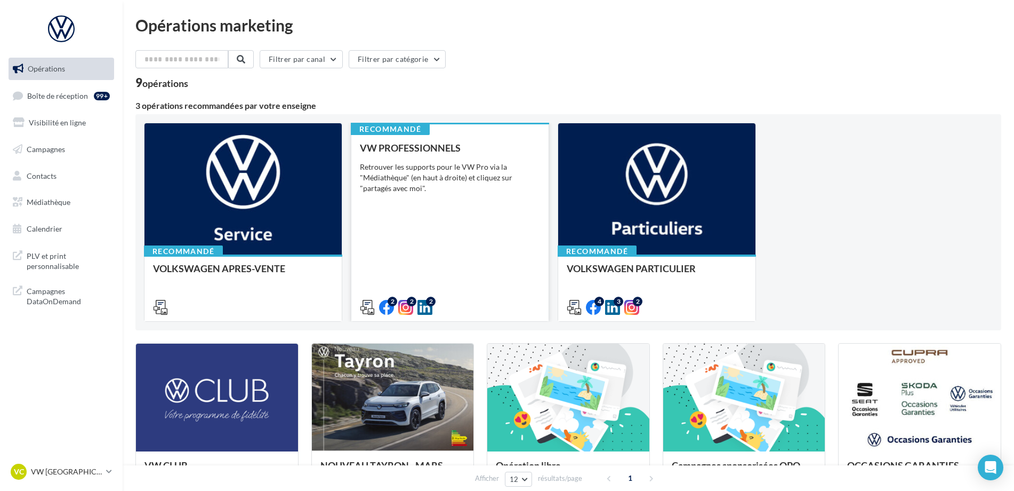
click at [452, 267] on div "VW PROFESSIONNELS Retrouver les supports pour le VW Pro via la "Médiathèque" (e…" at bounding box center [450, 226] width 180 height 169
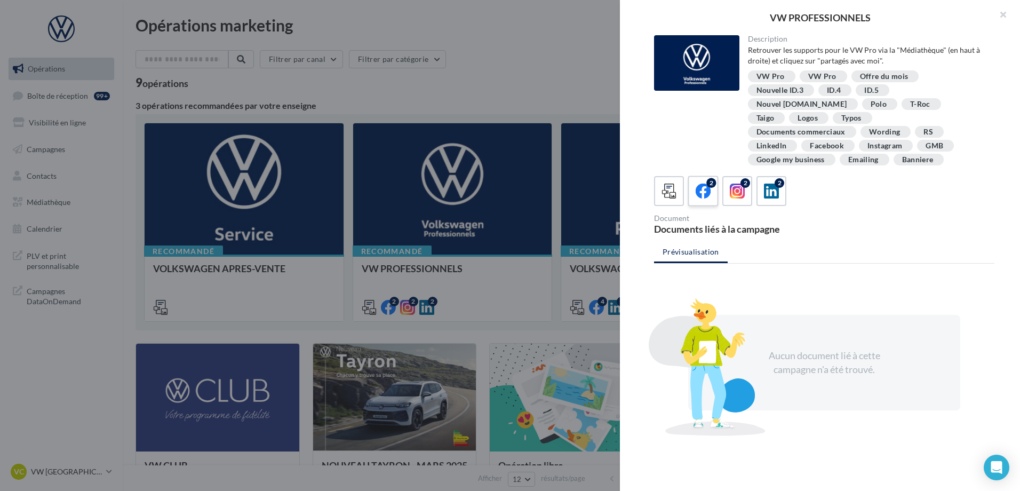
click at [699, 183] on icon at bounding box center [703, 190] width 15 height 15
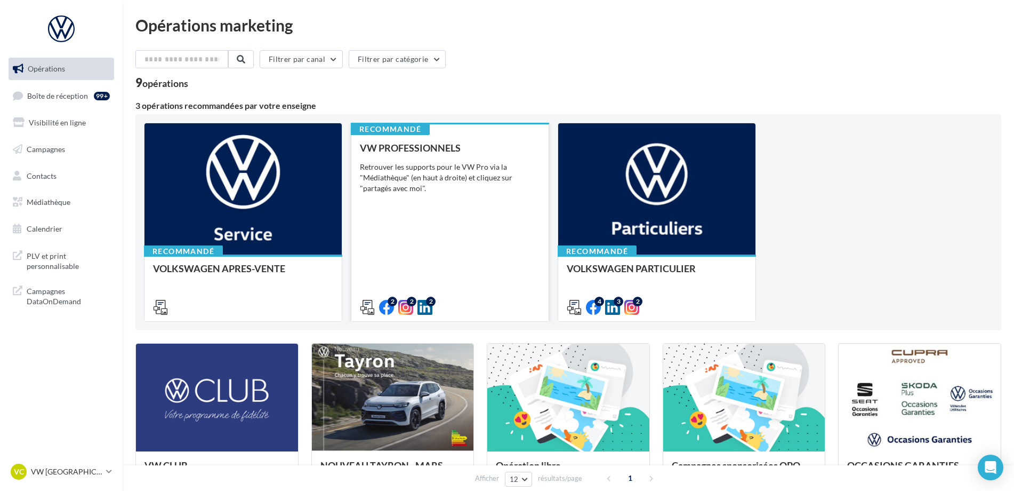
drag, startPoint x: 438, startPoint y: 206, endPoint x: 434, endPoint y: 211, distance: 6.4
click at [434, 211] on div "VW PROFESSIONNELS Retrouver les supports pour le VW Pro via la "Médiathèque" (e…" at bounding box center [450, 226] width 180 height 169
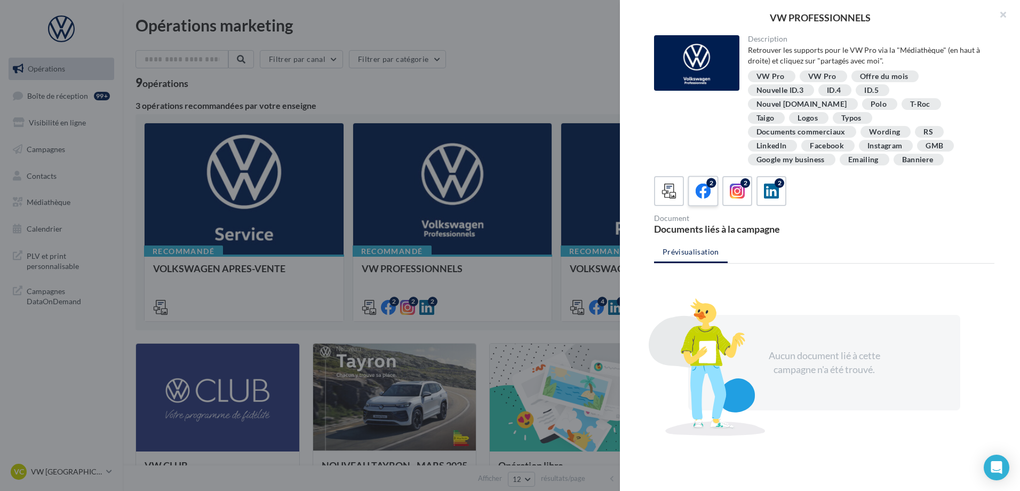
click at [702, 183] on icon at bounding box center [703, 190] width 15 height 15
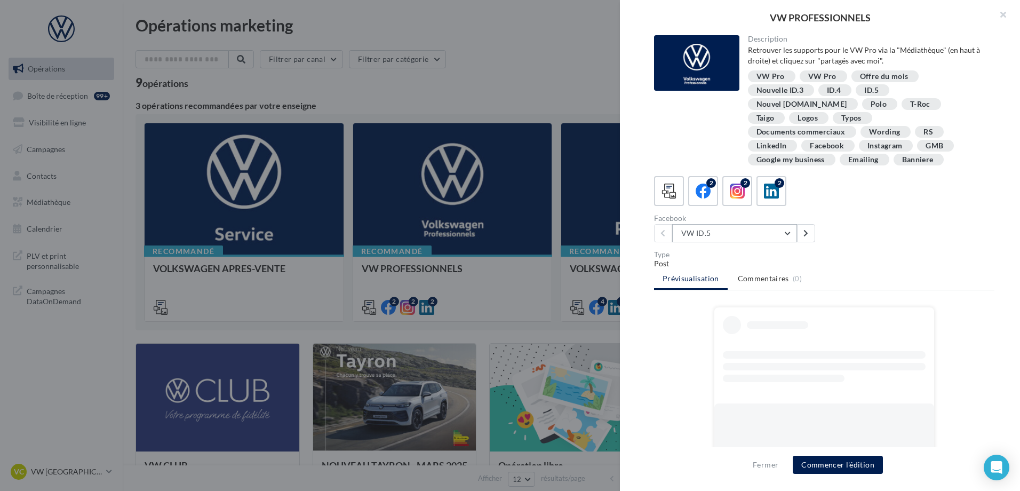
click at [723, 224] on button "VW ID.5" at bounding box center [734, 233] width 125 height 18
click at [729, 276] on button "T-Roc" at bounding box center [752, 288] width 160 height 28
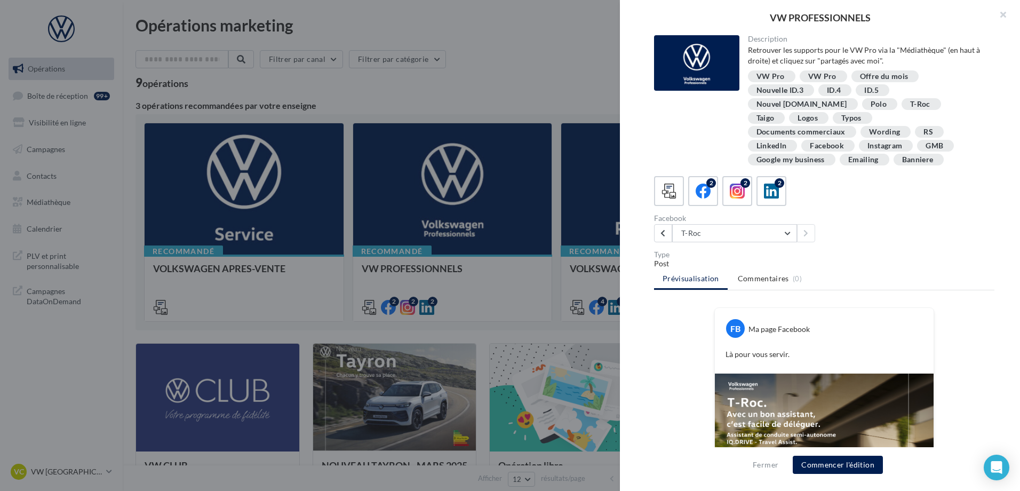
scroll to position [53, 0]
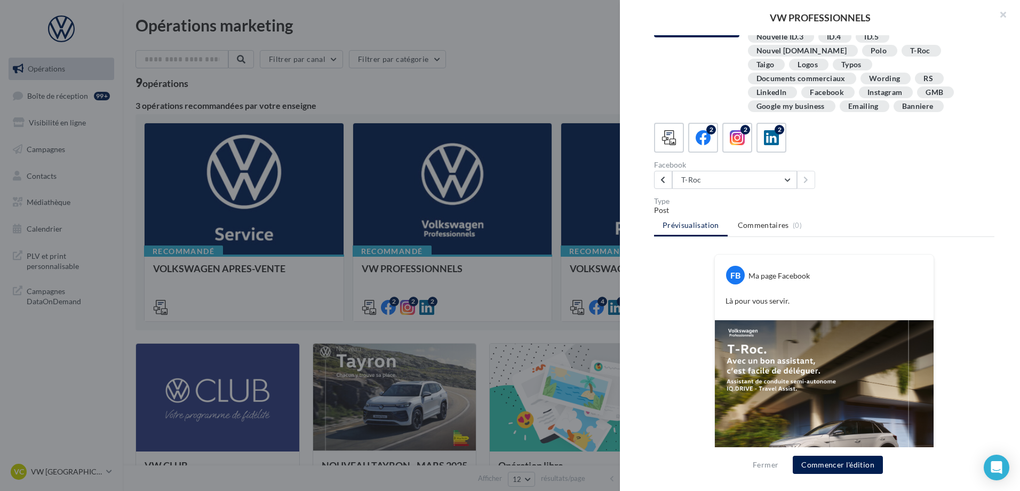
click at [489, 67] on div at bounding box center [510, 245] width 1020 height 491
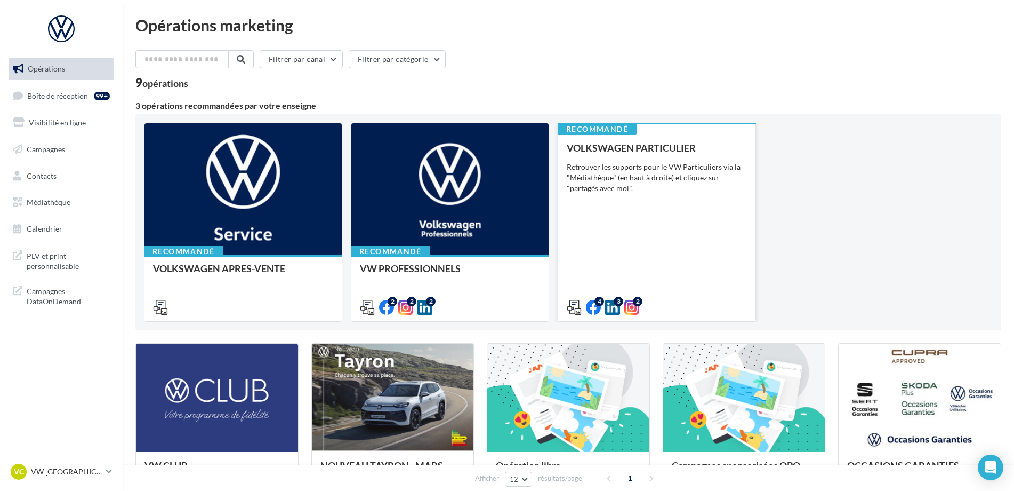
click at [716, 270] on div "VOLKSWAGEN PARTICULIER Retrouver les supports pour le VW Particuliers via la "M…" at bounding box center [657, 226] width 180 height 169
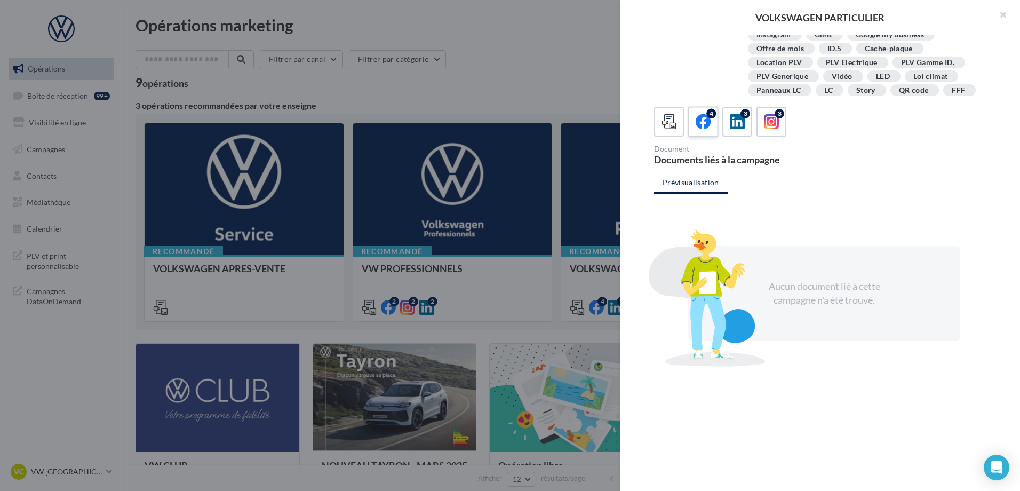
click at [699, 125] on icon at bounding box center [703, 121] width 15 height 15
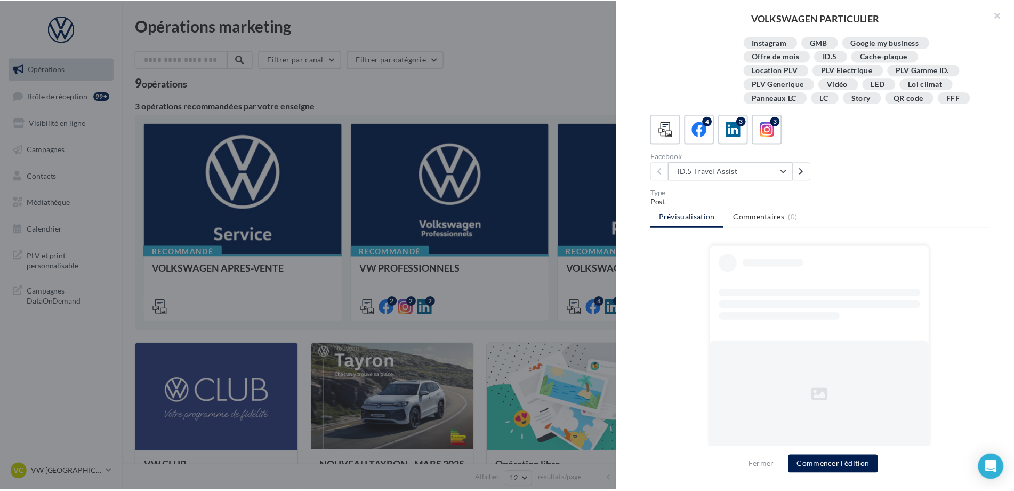
scroll to position [194, 0]
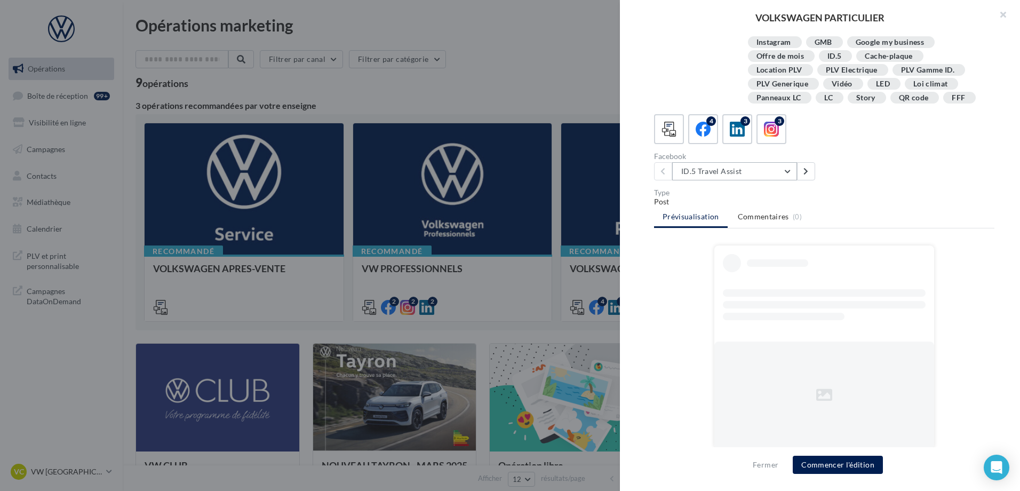
click at [766, 164] on button "ID.5 Travel Assist" at bounding box center [734, 171] width 125 height 18
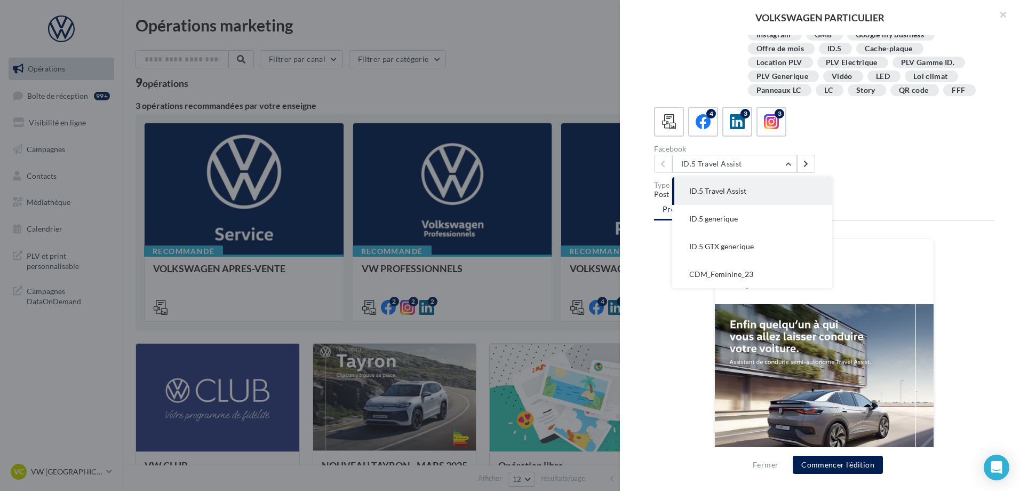
click at [857, 129] on div "4 3 3" at bounding box center [824, 122] width 340 height 30
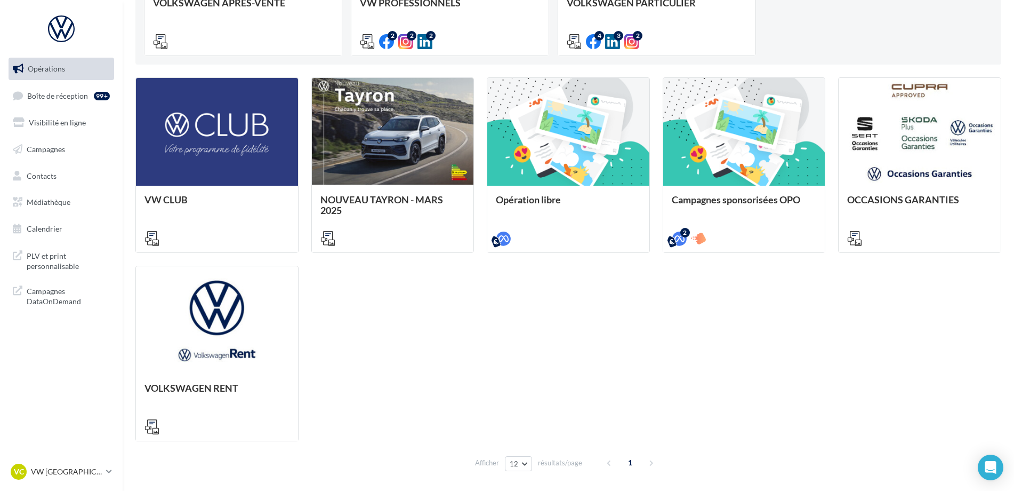
scroll to position [267, 0]
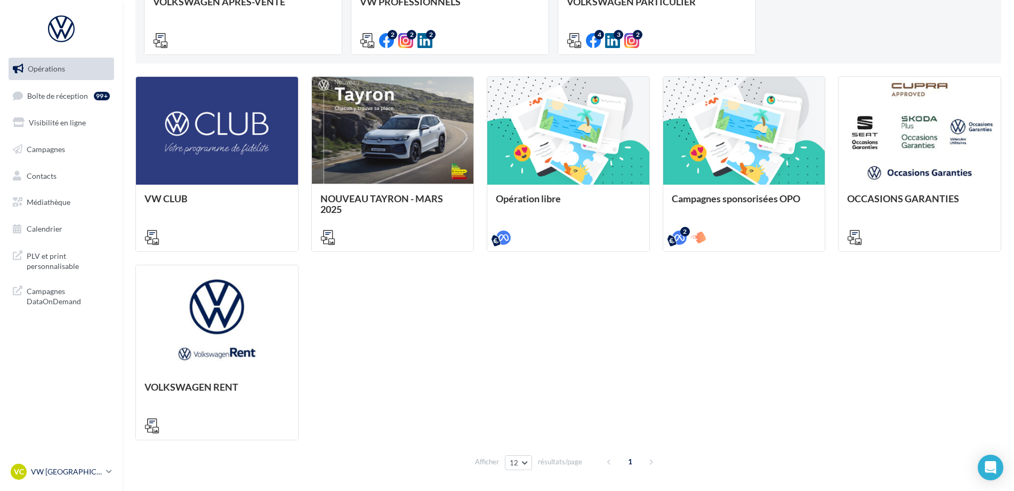
click at [47, 468] on p "VW [GEOGRAPHIC_DATA]" at bounding box center [66, 471] width 71 height 11
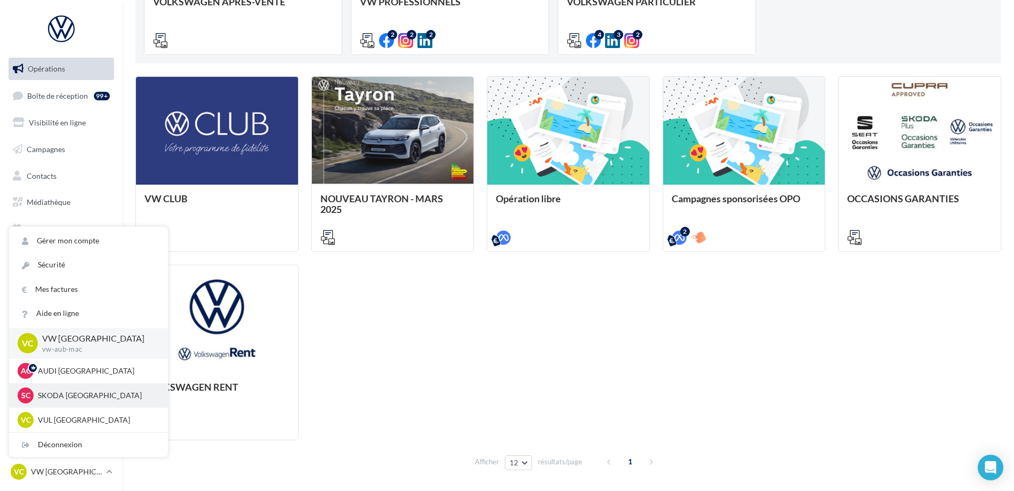
click at [113, 390] on p "SKODA [GEOGRAPHIC_DATA]" at bounding box center [96, 395] width 117 height 11
